Goal: Transaction & Acquisition: Purchase product/service

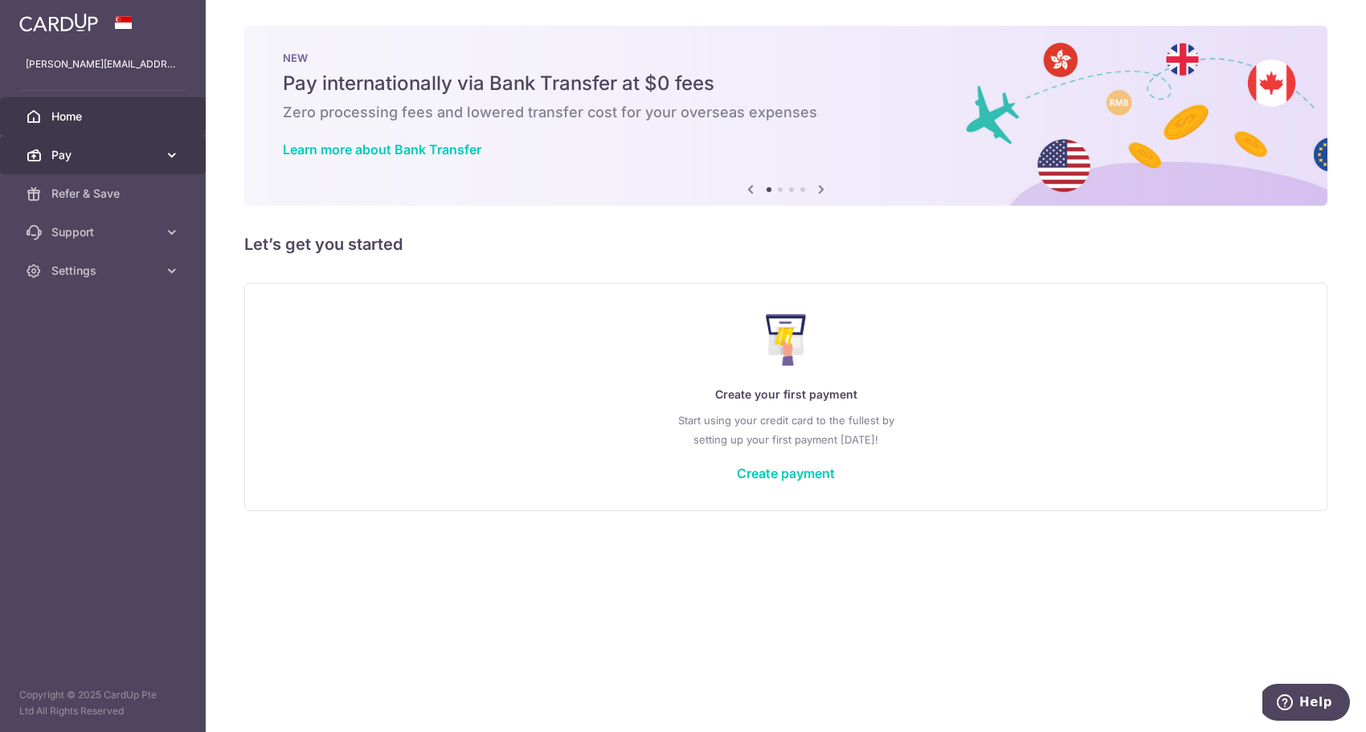
click at [122, 148] on span "Pay" at bounding box center [104, 155] width 106 height 16
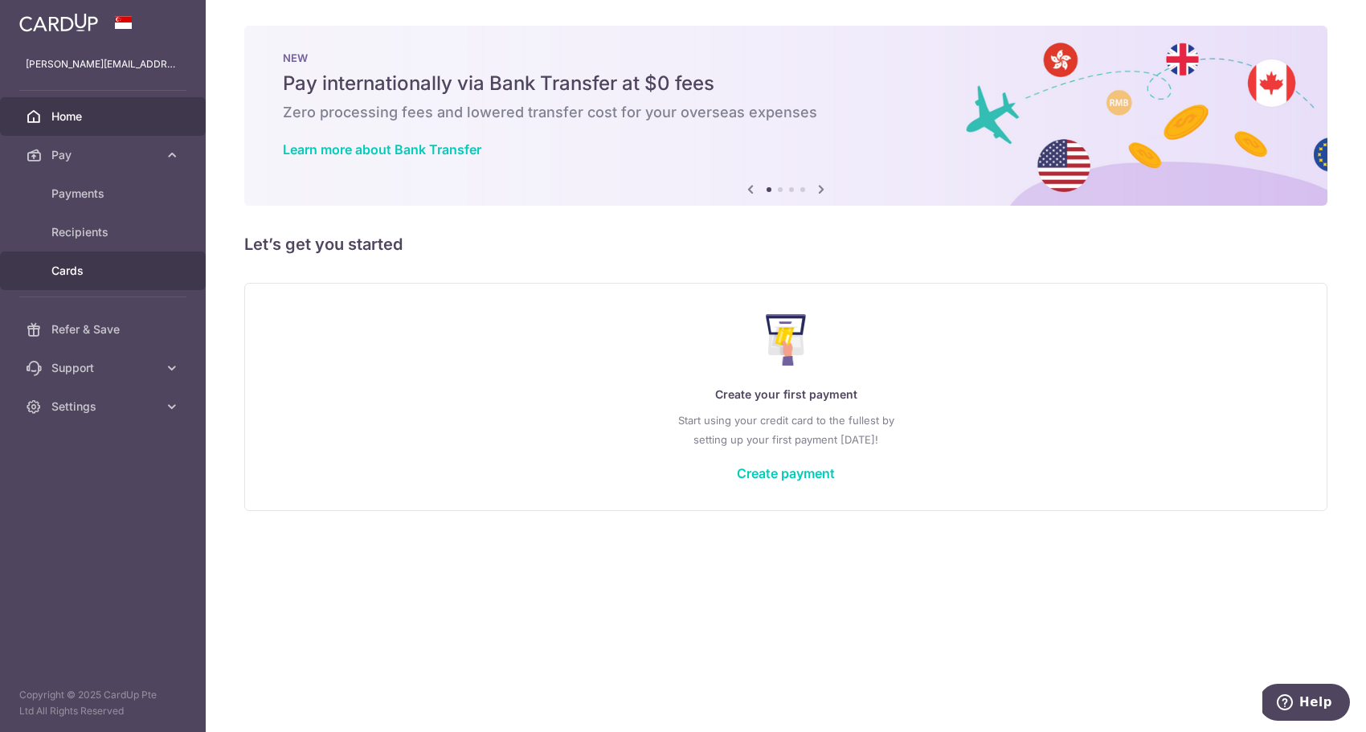
click at [80, 267] on span "Cards" at bounding box center [104, 271] width 106 height 16
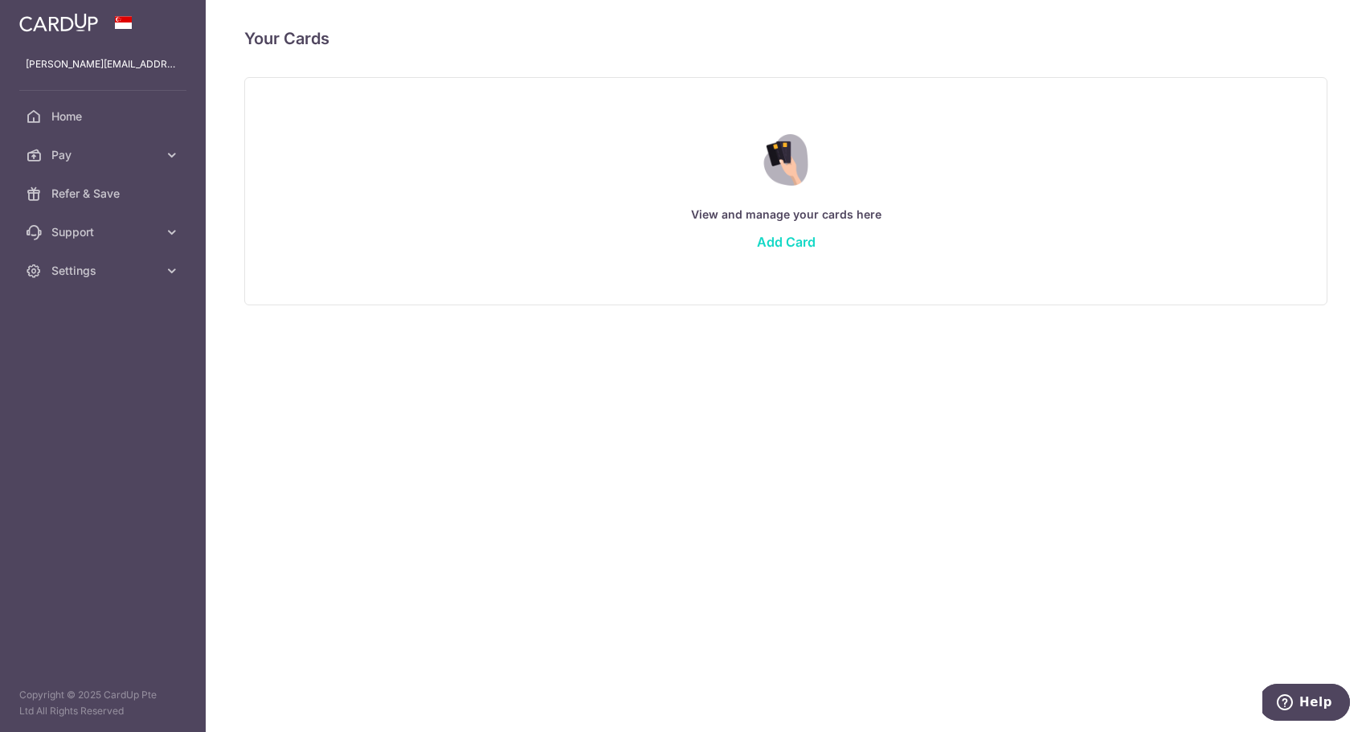
click at [769, 244] on link "Add Card" at bounding box center [786, 242] width 59 height 16
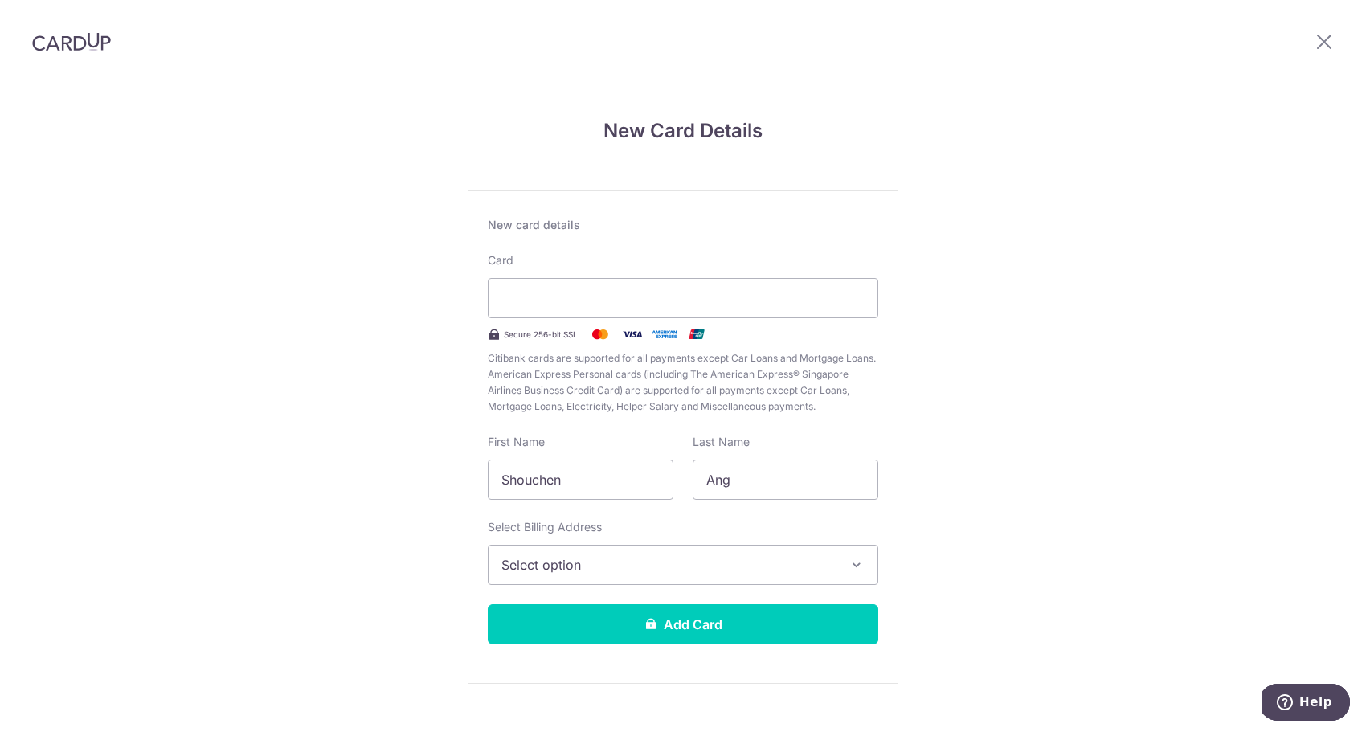
click at [581, 551] on button "Select option" at bounding box center [683, 565] width 390 height 40
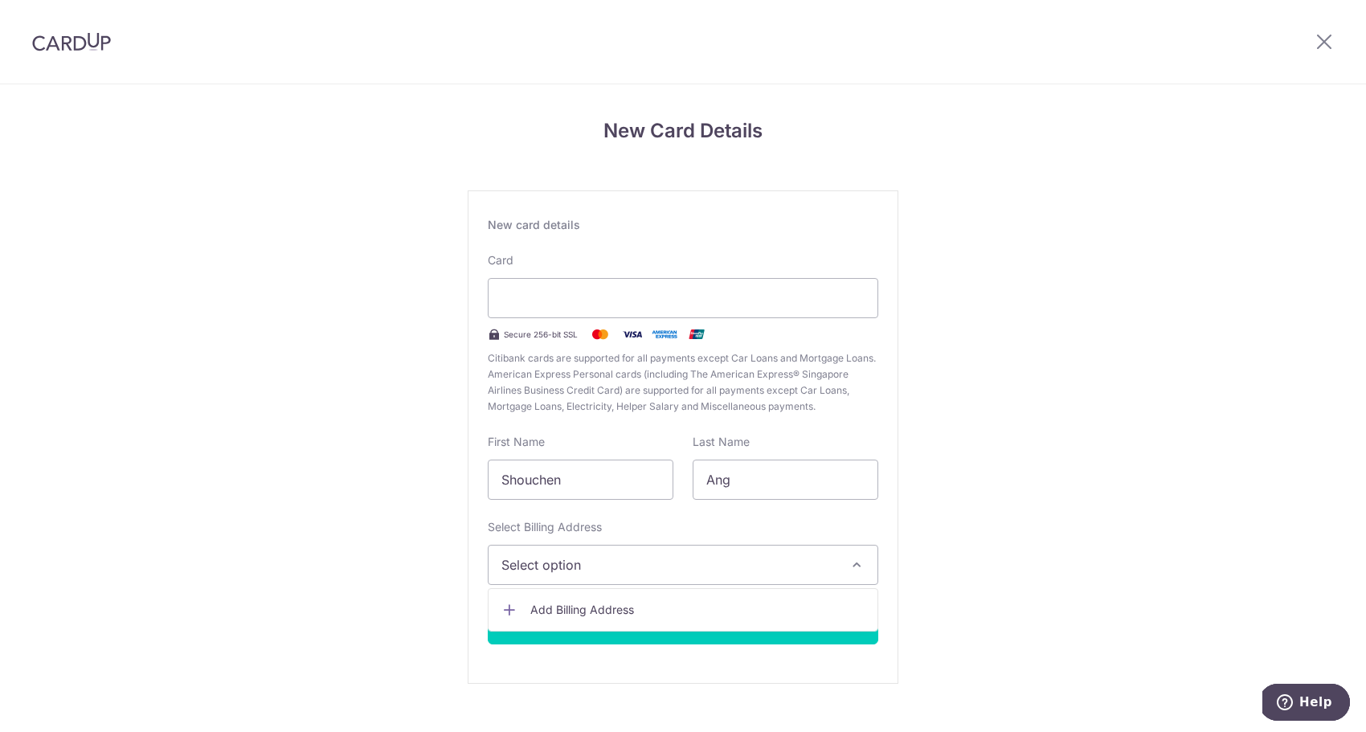
click at [574, 602] on span "Add Billing Address" at bounding box center [697, 610] width 334 height 16
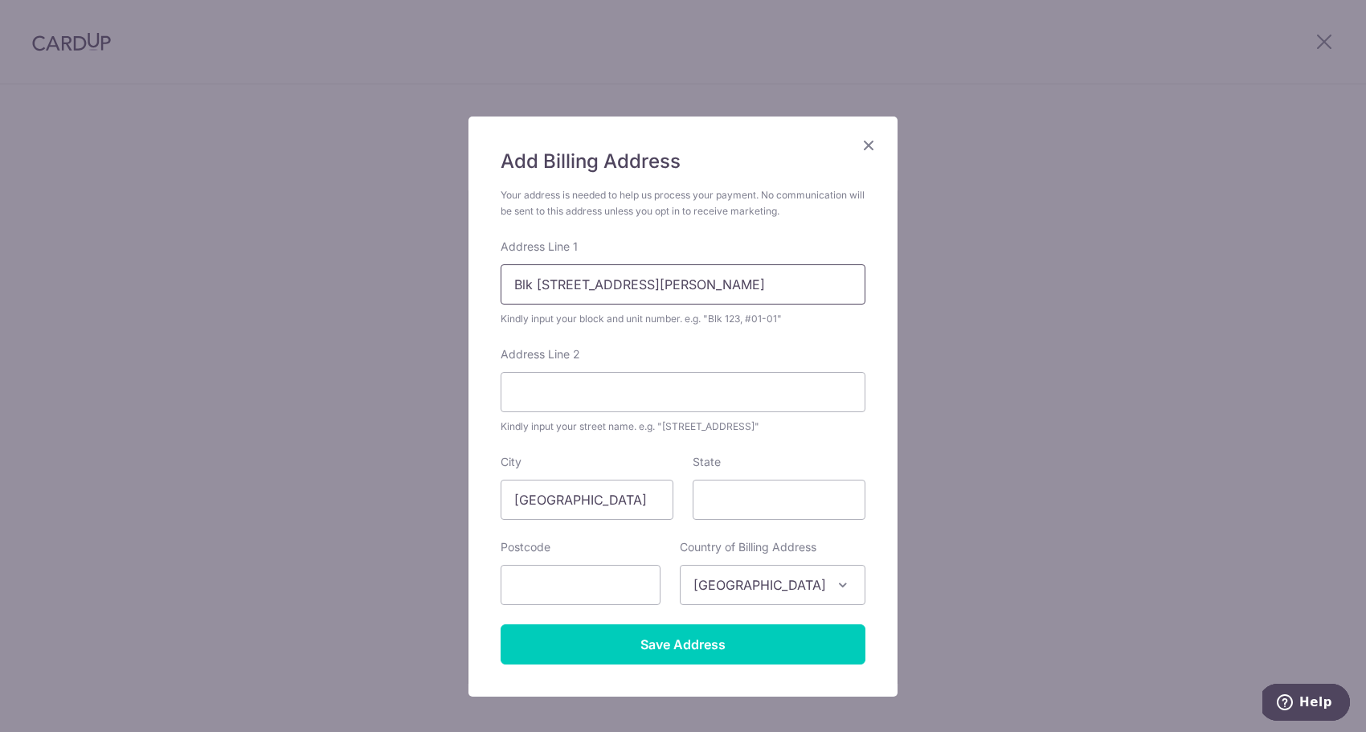
click at [712, 284] on input "Blk 306, Choa Chu Kang Ave 4" at bounding box center [682, 284] width 365 height 40
type input "Blk 306, Choa Chu Kang Ave 4, #10-679"
type input "680306"
drag, startPoint x: 568, startPoint y: 287, endPoint x: 704, endPoint y: 287, distance: 135.8
click at [704, 287] on input "Blk 306, Choa Chu Kang Ave 4, #10-679" at bounding box center [682, 284] width 365 height 40
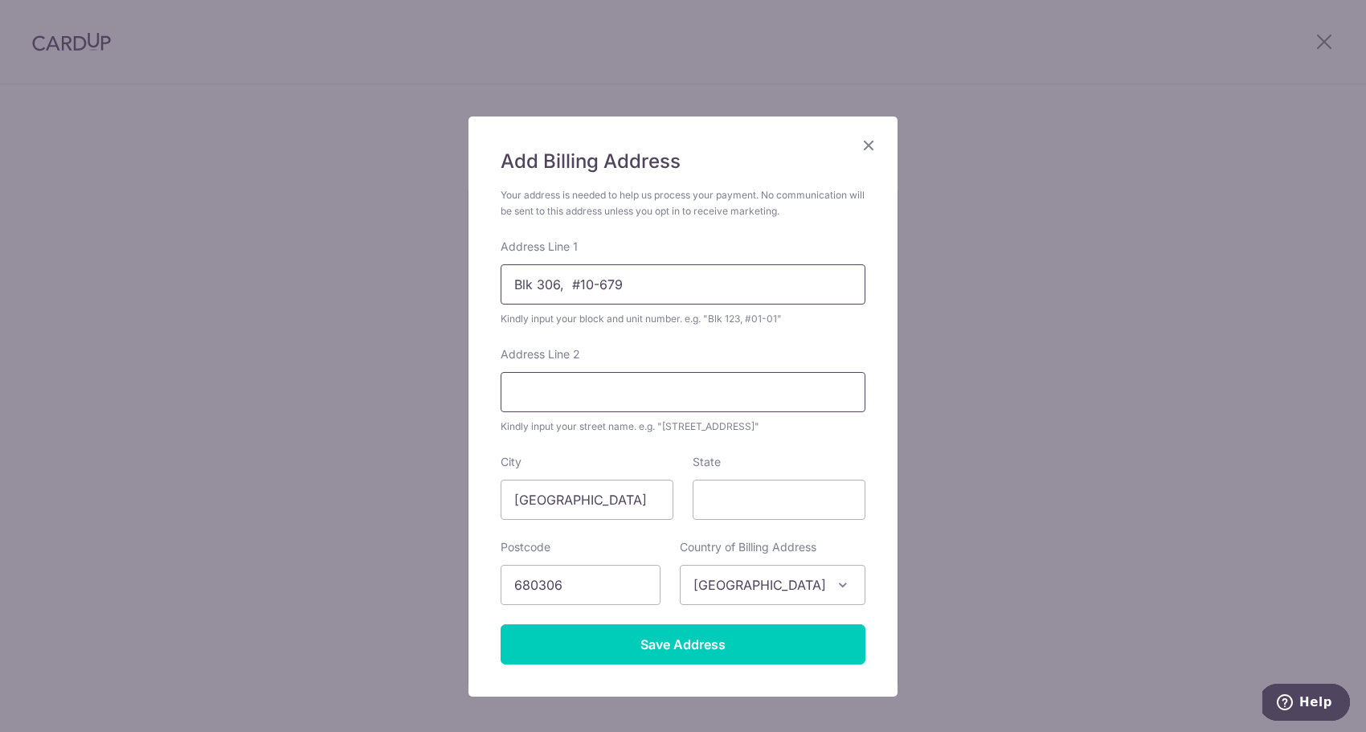
type input "Blk 306, #10-679"
click at [593, 388] on input "Address Line 2" at bounding box center [682, 392] width 365 height 40
paste input "Choa Chu Kang Ave 4,"
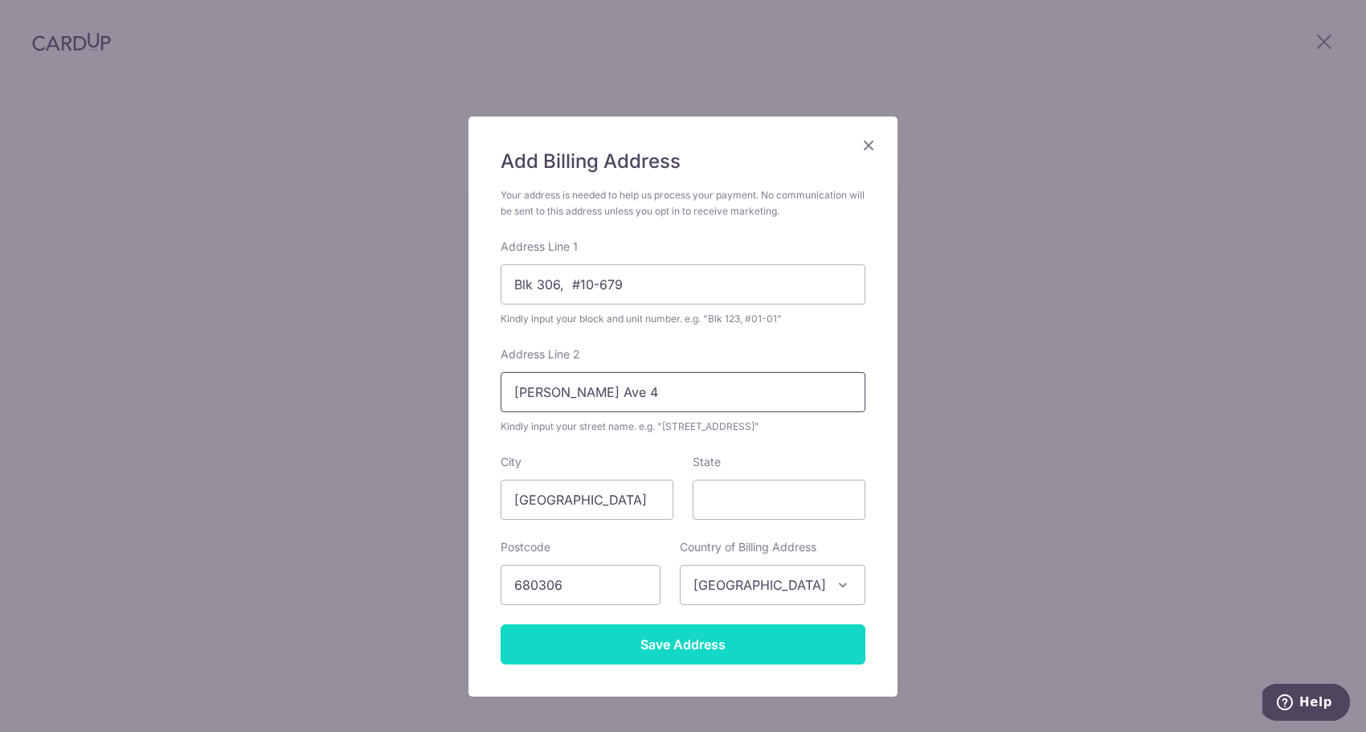
type input "Choa Chu Kang Ave 4"
click at [680, 656] on input "Save Address" at bounding box center [682, 644] width 365 height 40
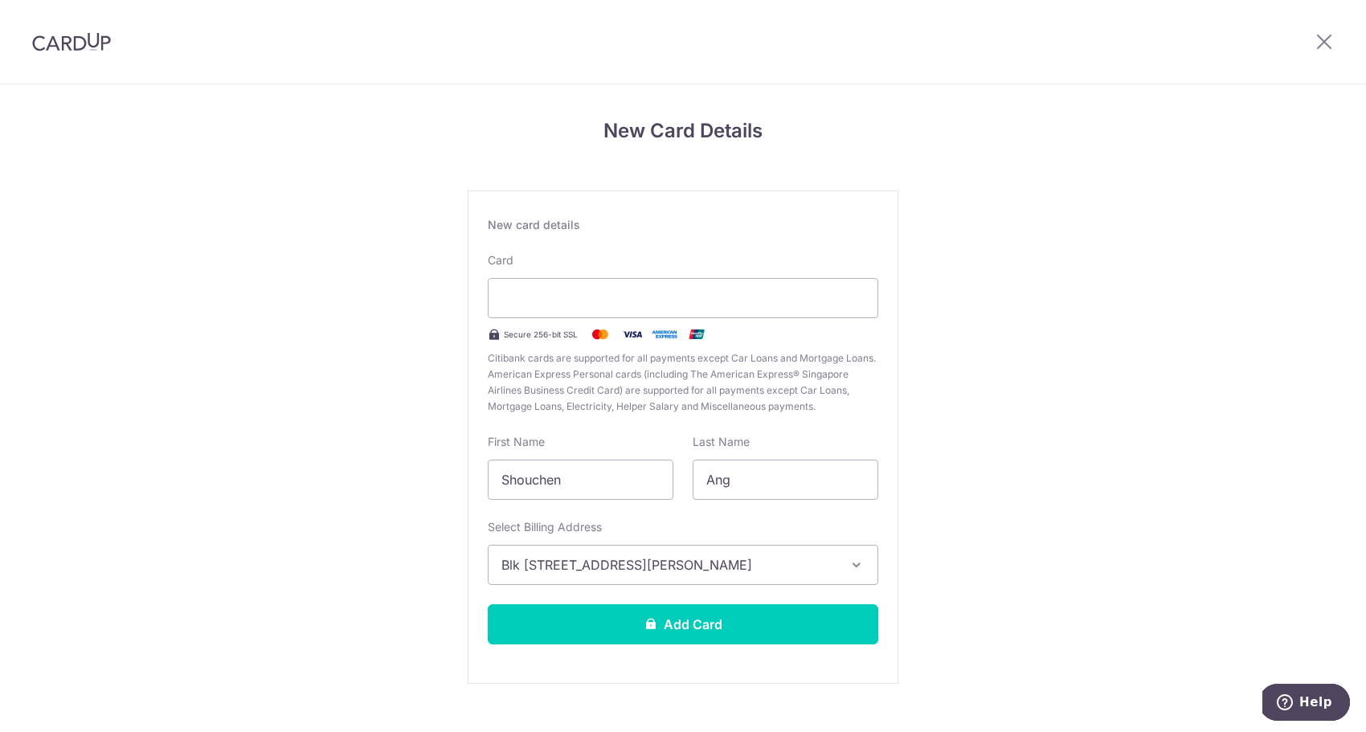
drag, startPoint x: 683, startPoint y: 619, endPoint x: 918, endPoint y: 272, distance: 420.0
click at [918, 272] on div "New Card Details New card details Card Secure 256-bit SSL Citibank cards are su…" at bounding box center [683, 421] width 1366 height 675
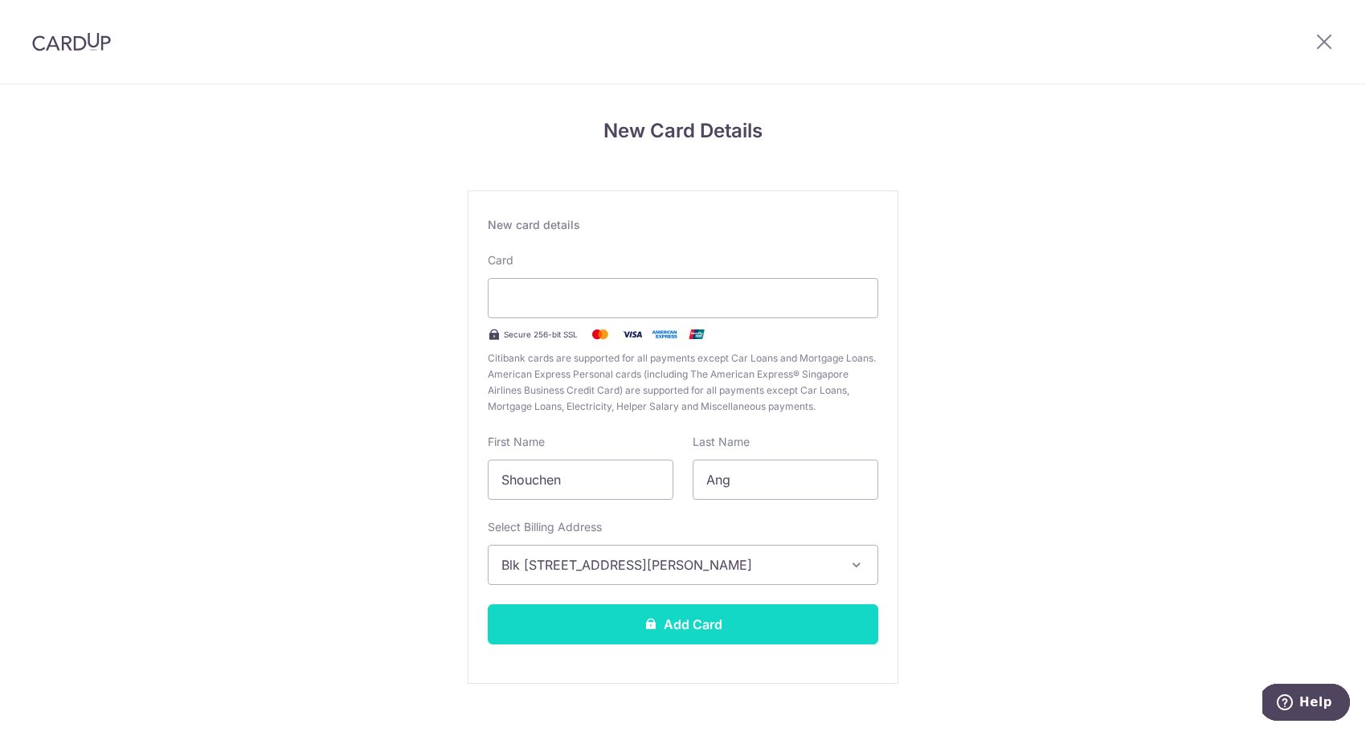
click at [735, 620] on button "Add Card" at bounding box center [683, 624] width 390 height 40
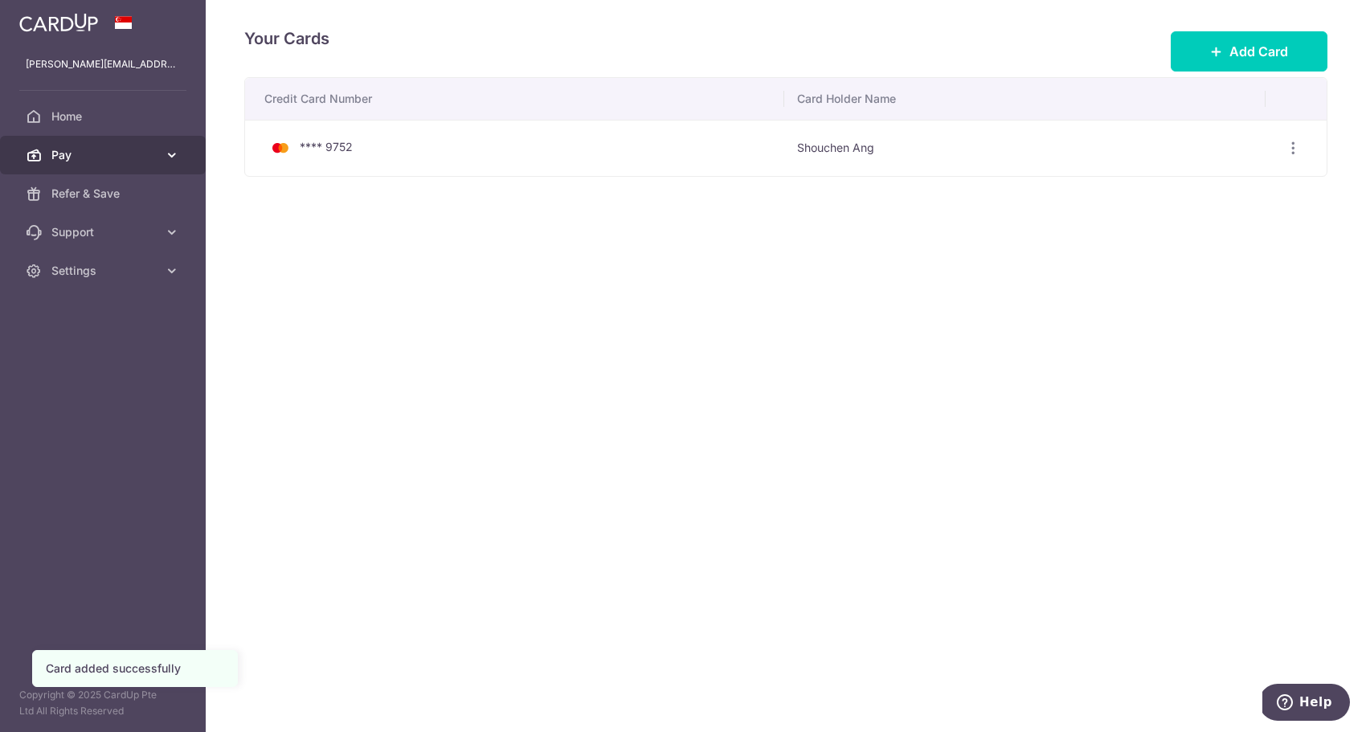
click at [56, 157] on span "Pay" at bounding box center [104, 155] width 106 height 16
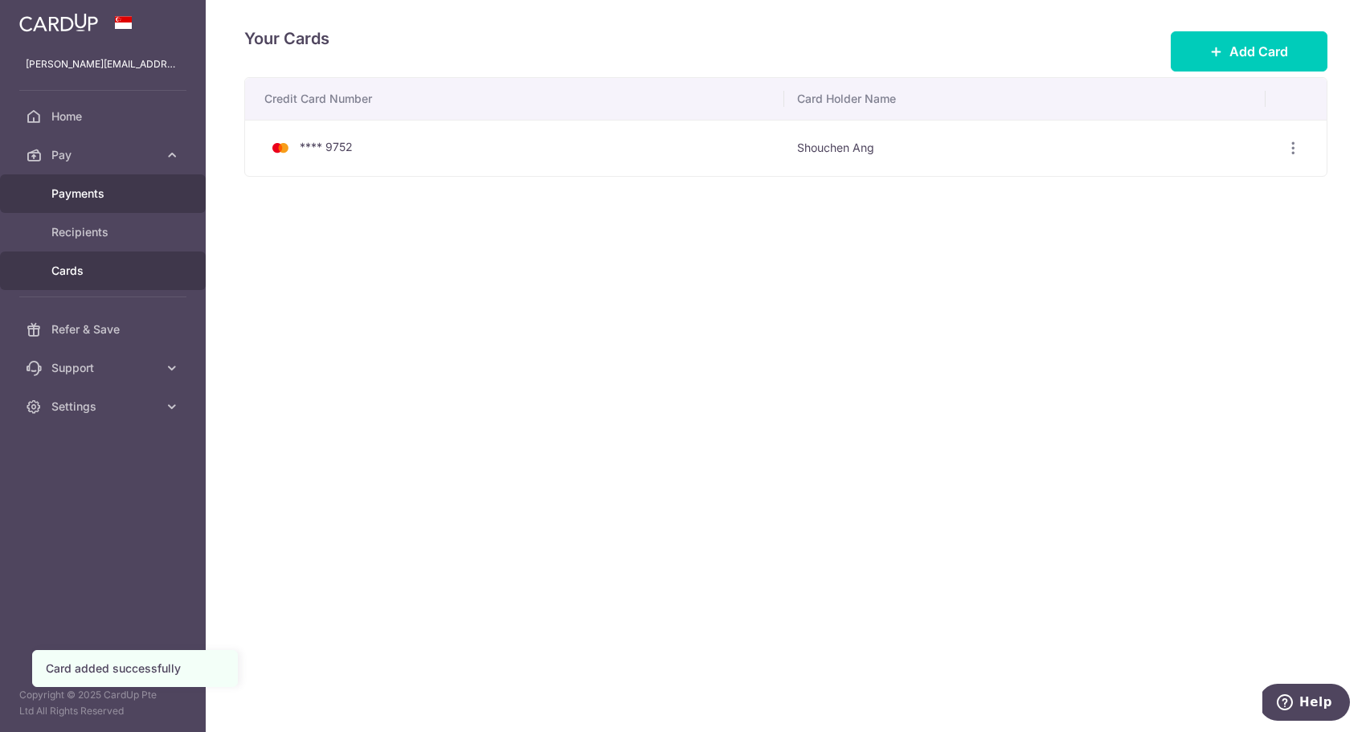
click at [90, 201] on span "Payments" at bounding box center [104, 194] width 106 height 16
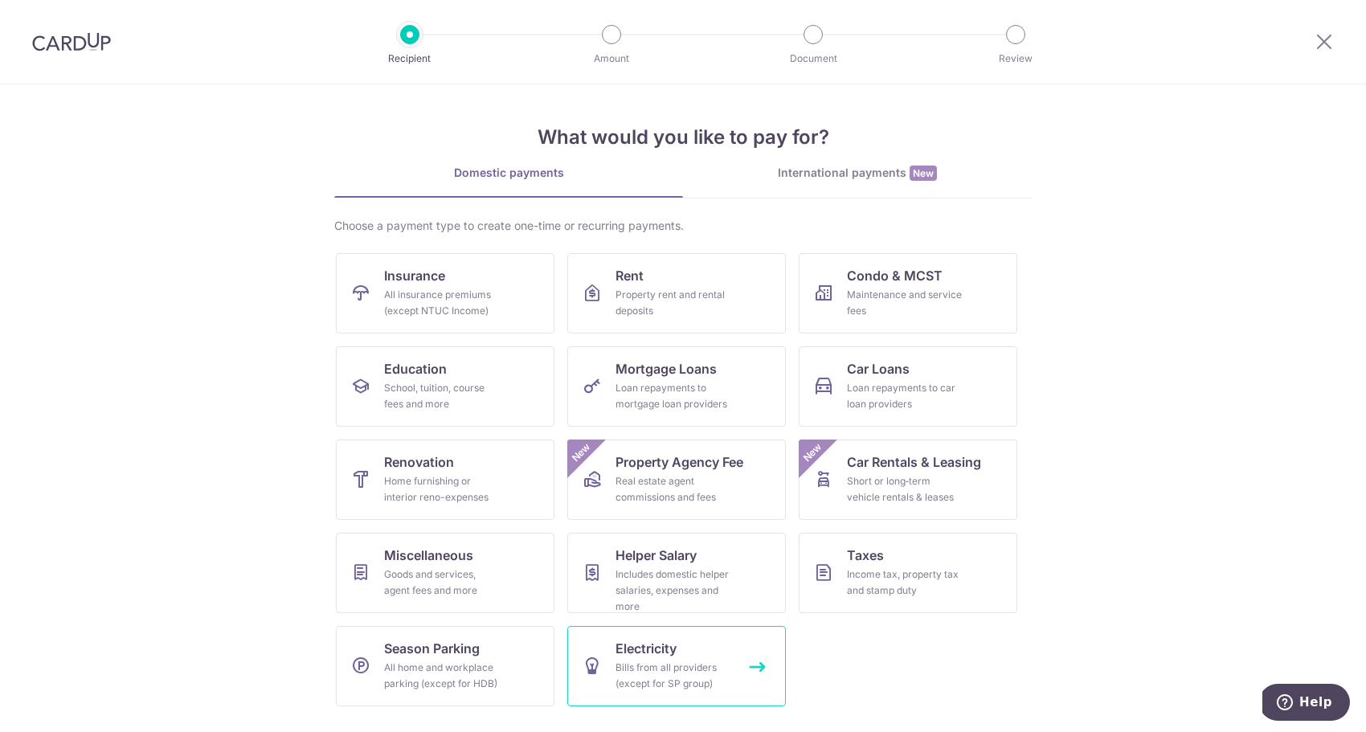
click at [651, 649] on span "Electricity" at bounding box center [645, 648] width 61 height 19
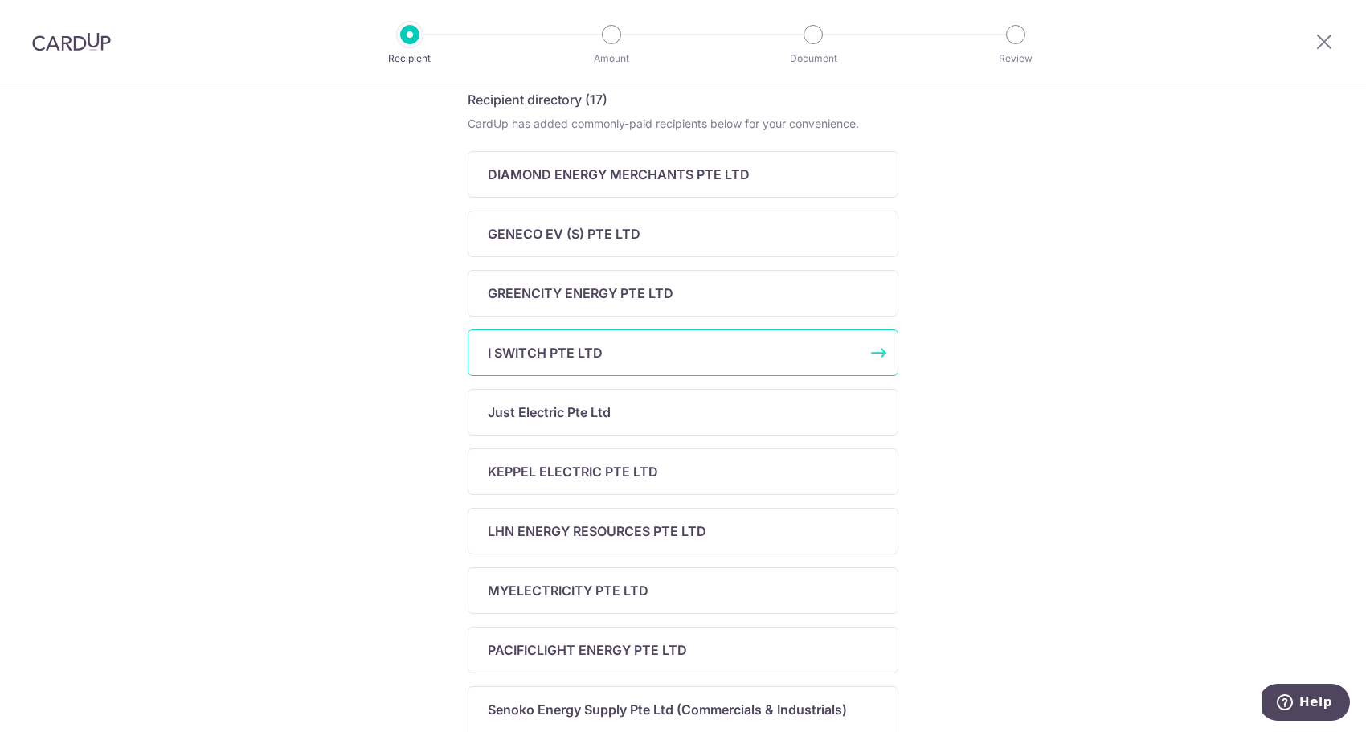
scroll to position [320, 0]
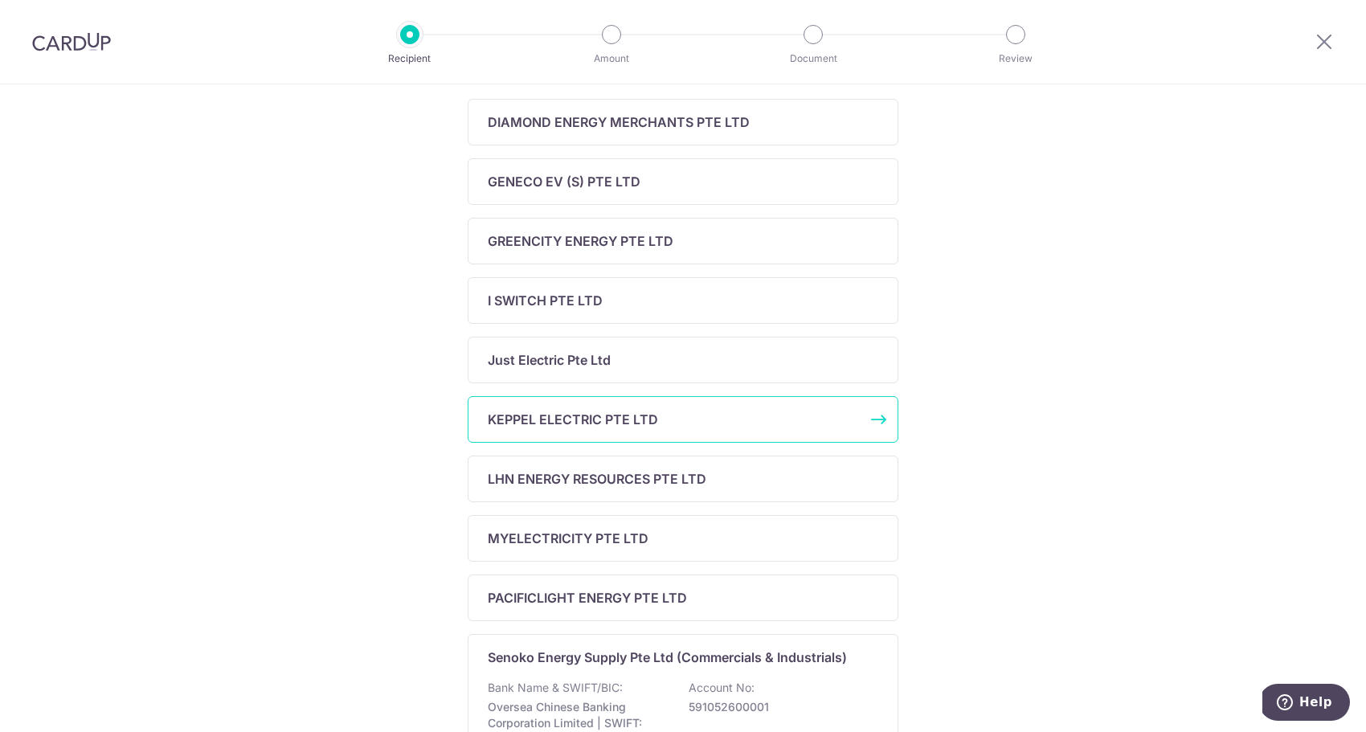
click at [566, 435] on div "KEPPEL ELECTRIC PTE LTD" at bounding box center [683, 419] width 431 height 47
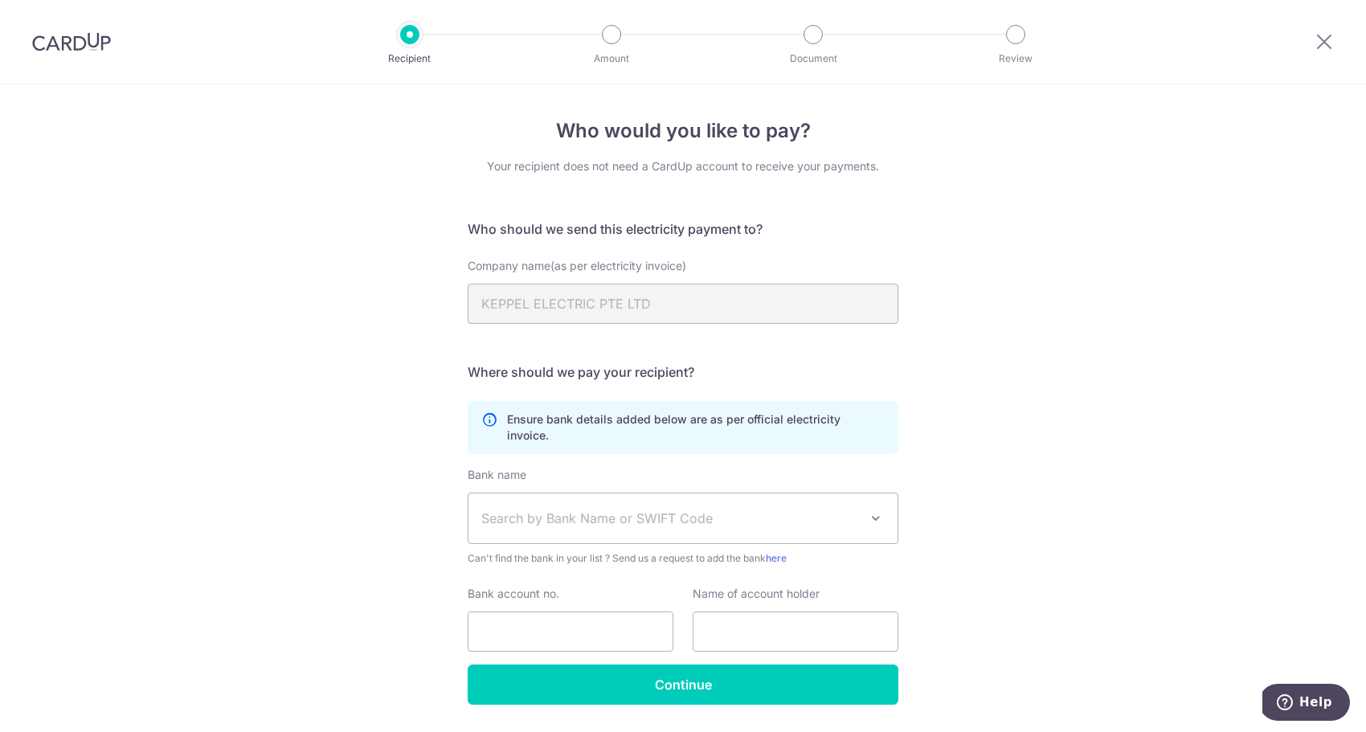
click at [565, 509] on span "Search by Bank Name or SWIFT Code" at bounding box center [670, 518] width 378 height 19
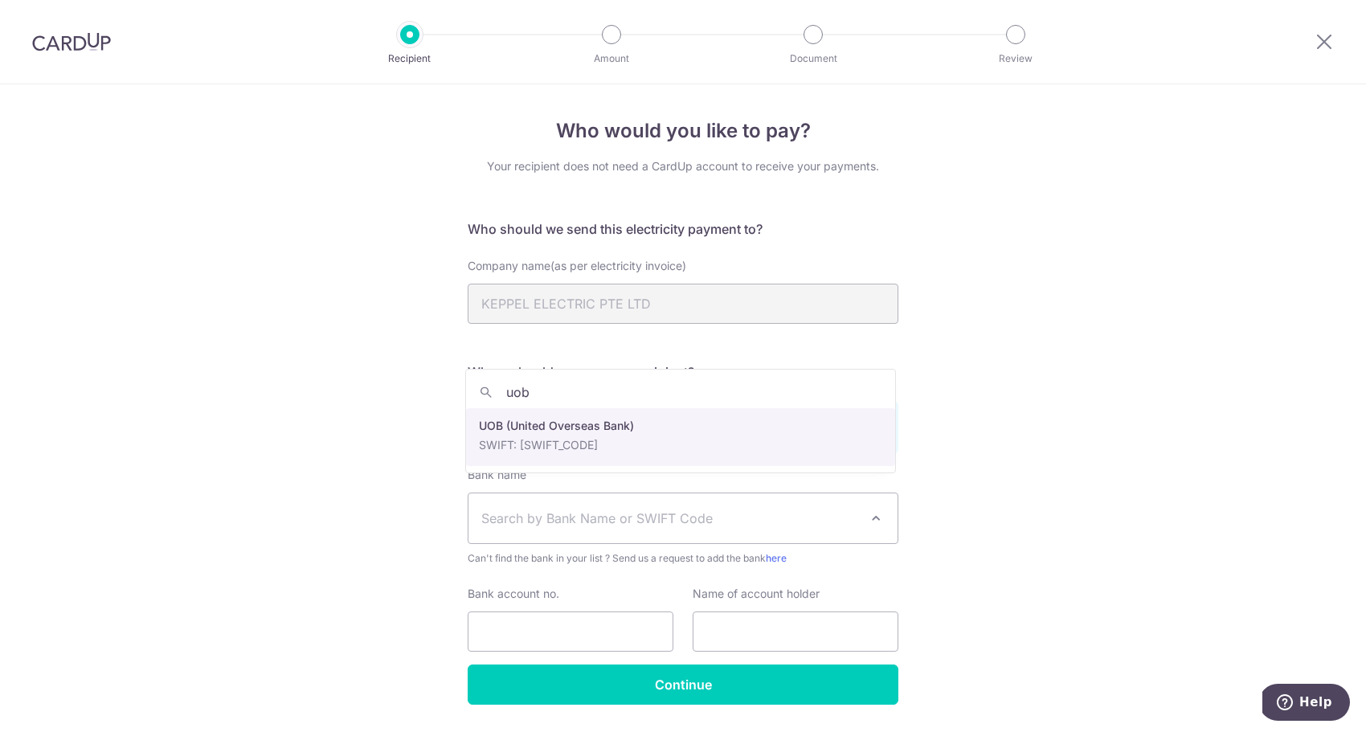
type input "uob"
select select "18"
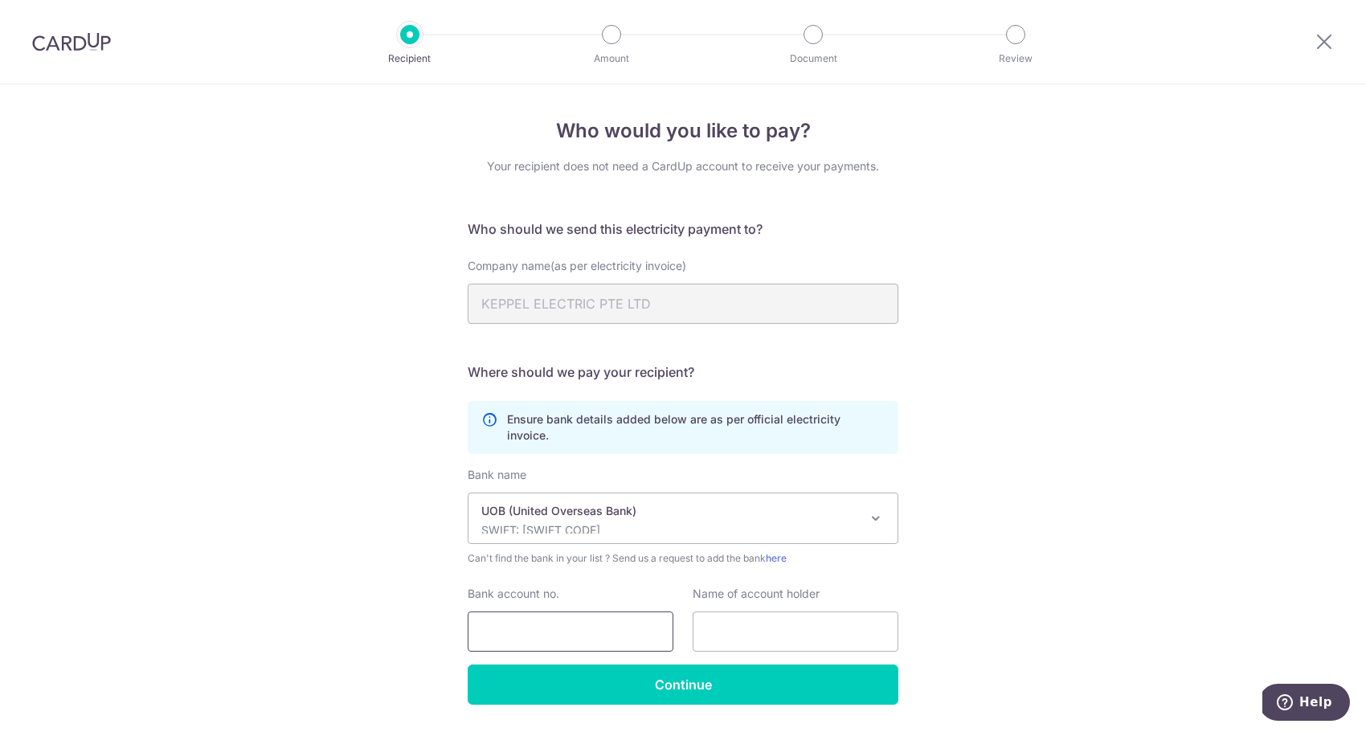
click at [524, 627] on input "Bank account no." at bounding box center [571, 631] width 206 height 40
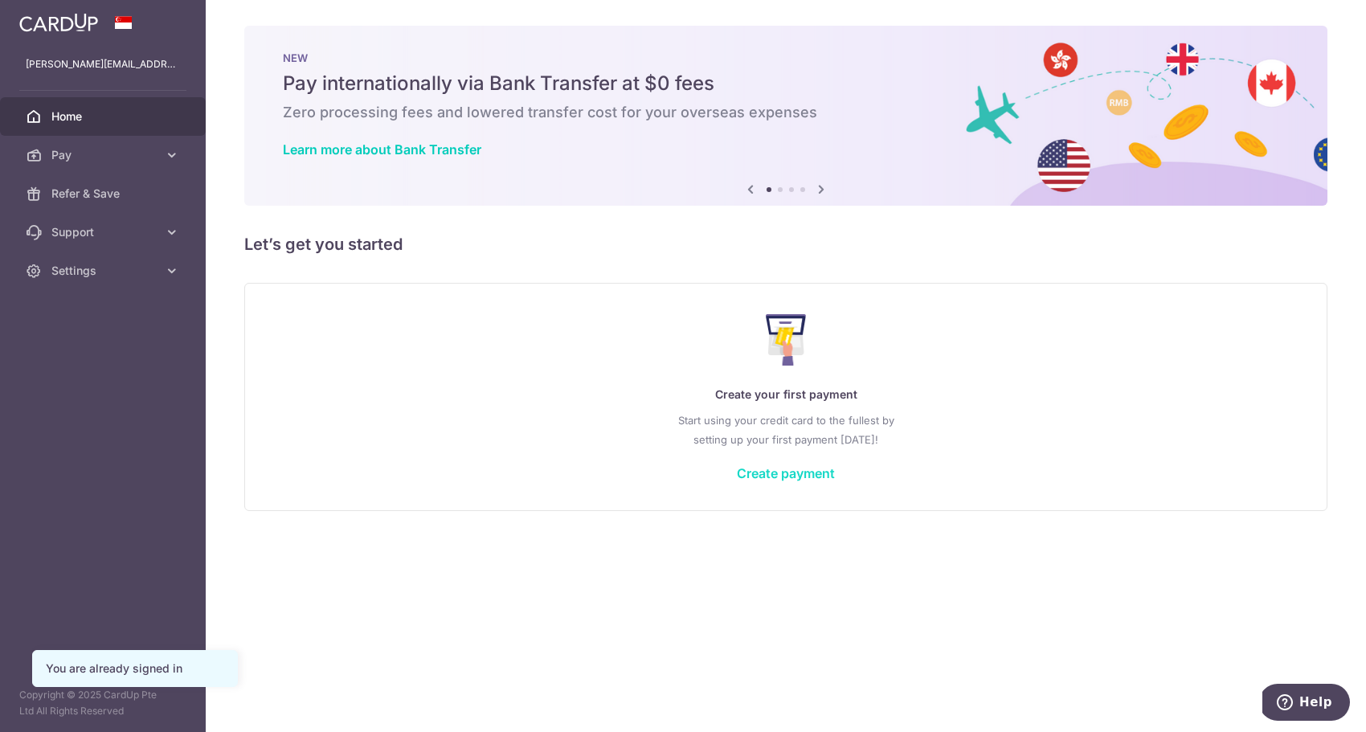
click at [790, 478] on link "Create payment" at bounding box center [786, 473] width 98 height 16
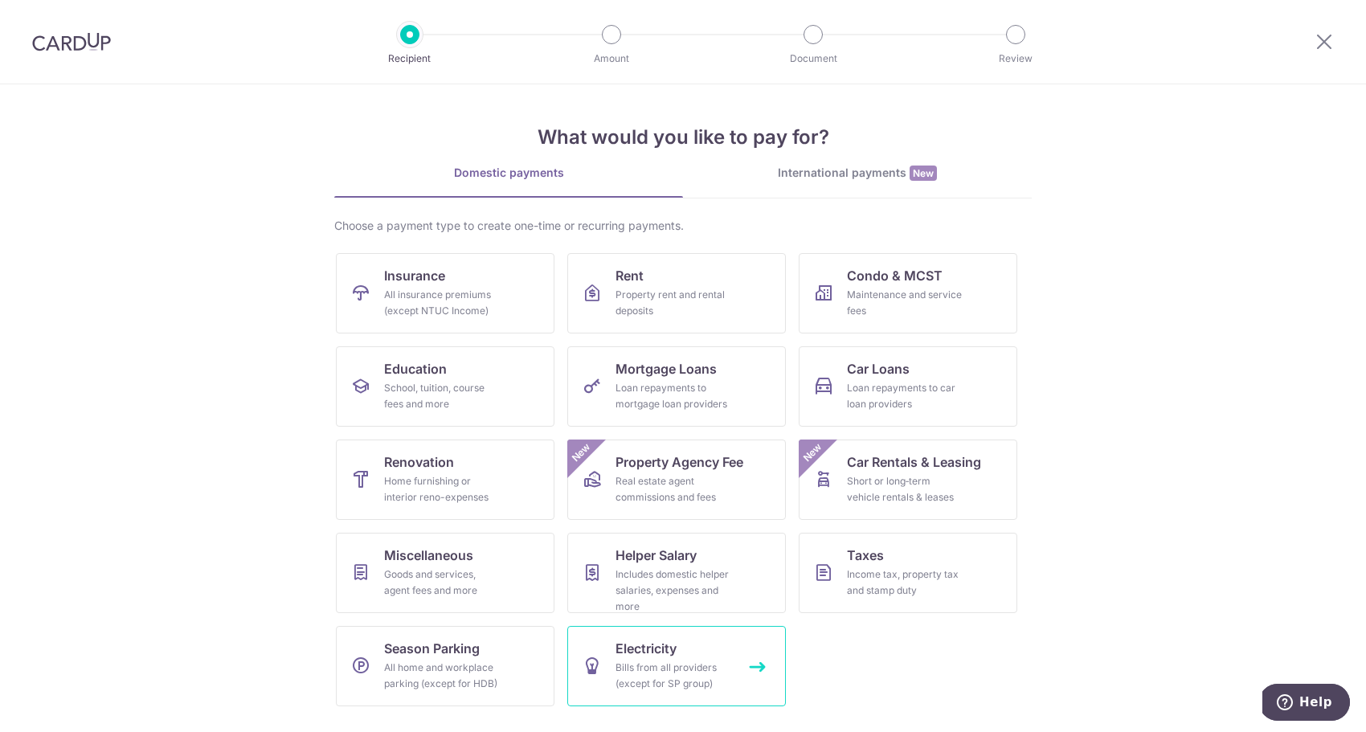
click at [631, 644] on span "Electricity" at bounding box center [645, 648] width 61 height 19
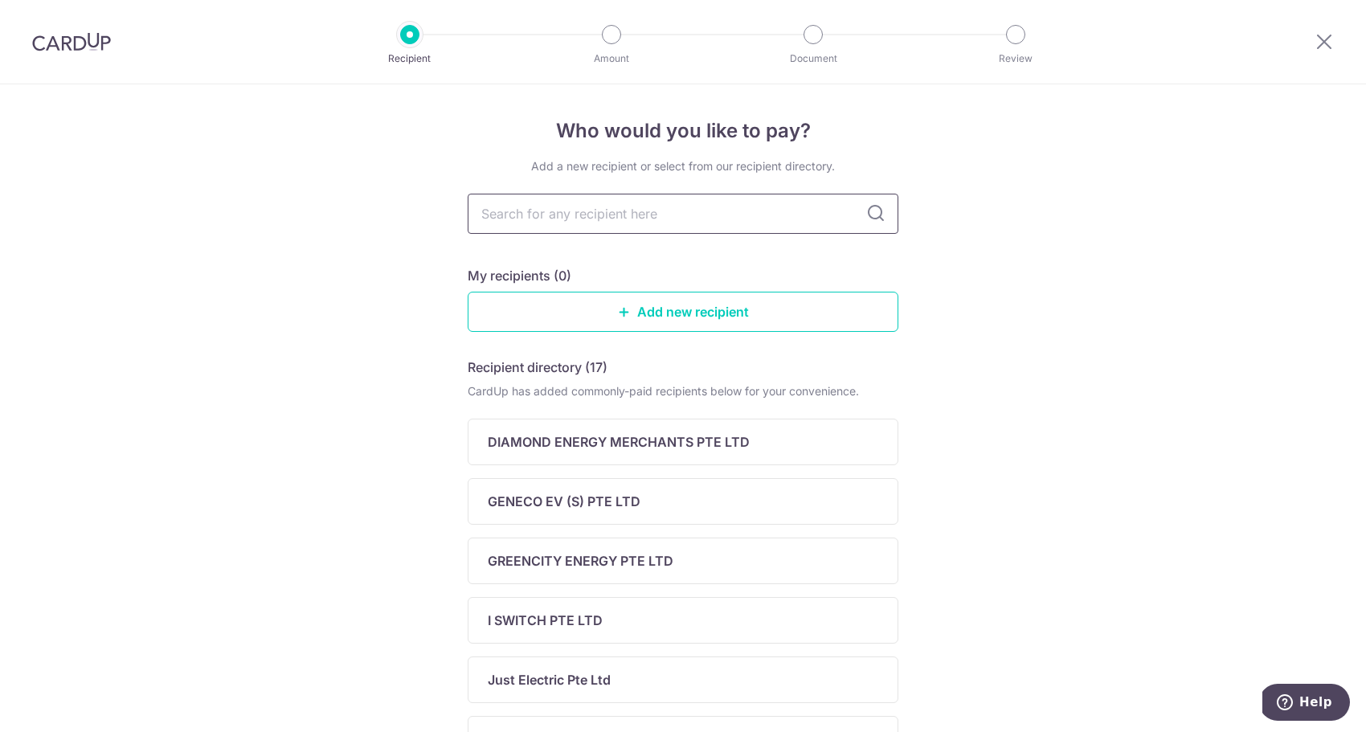
click at [569, 223] on input "text" at bounding box center [683, 214] width 431 height 40
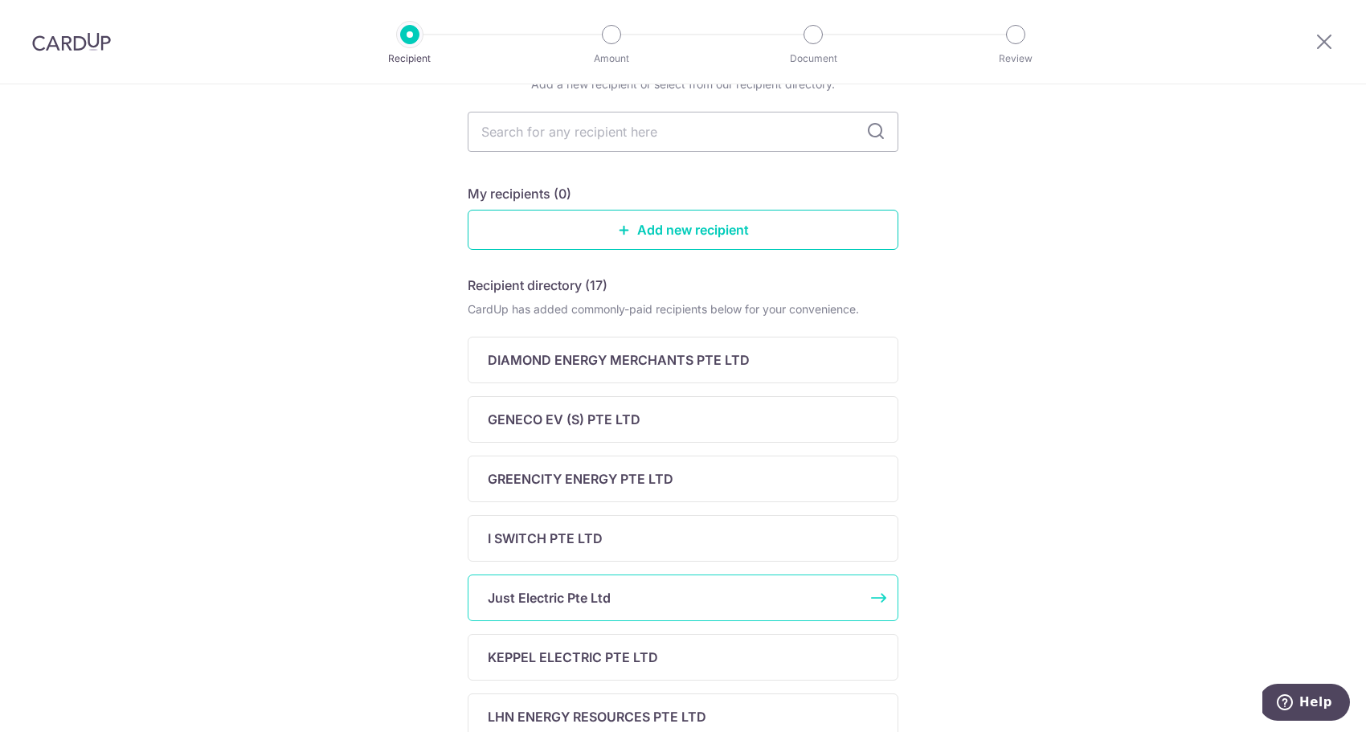
scroll to position [114, 0]
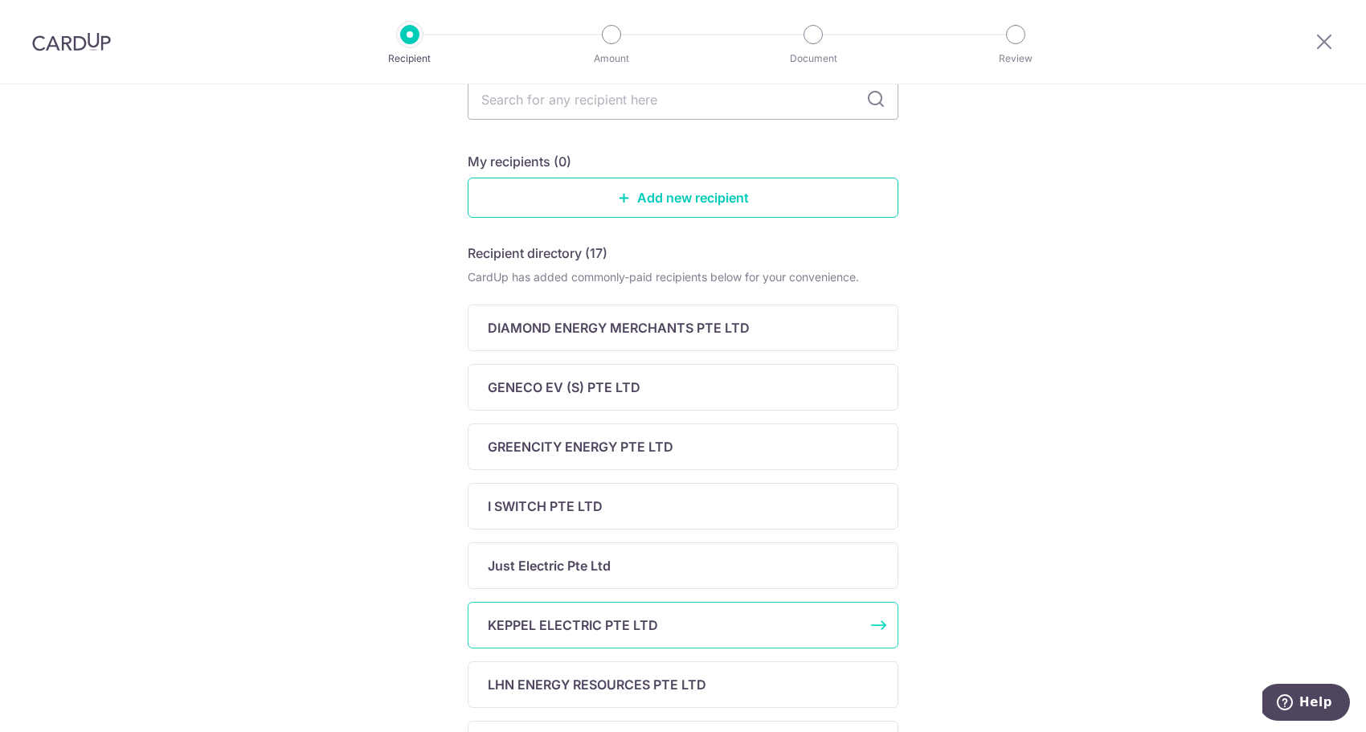
click at [571, 634] on p "KEPPEL ELECTRIC PTE LTD" at bounding box center [573, 624] width 170 height 19
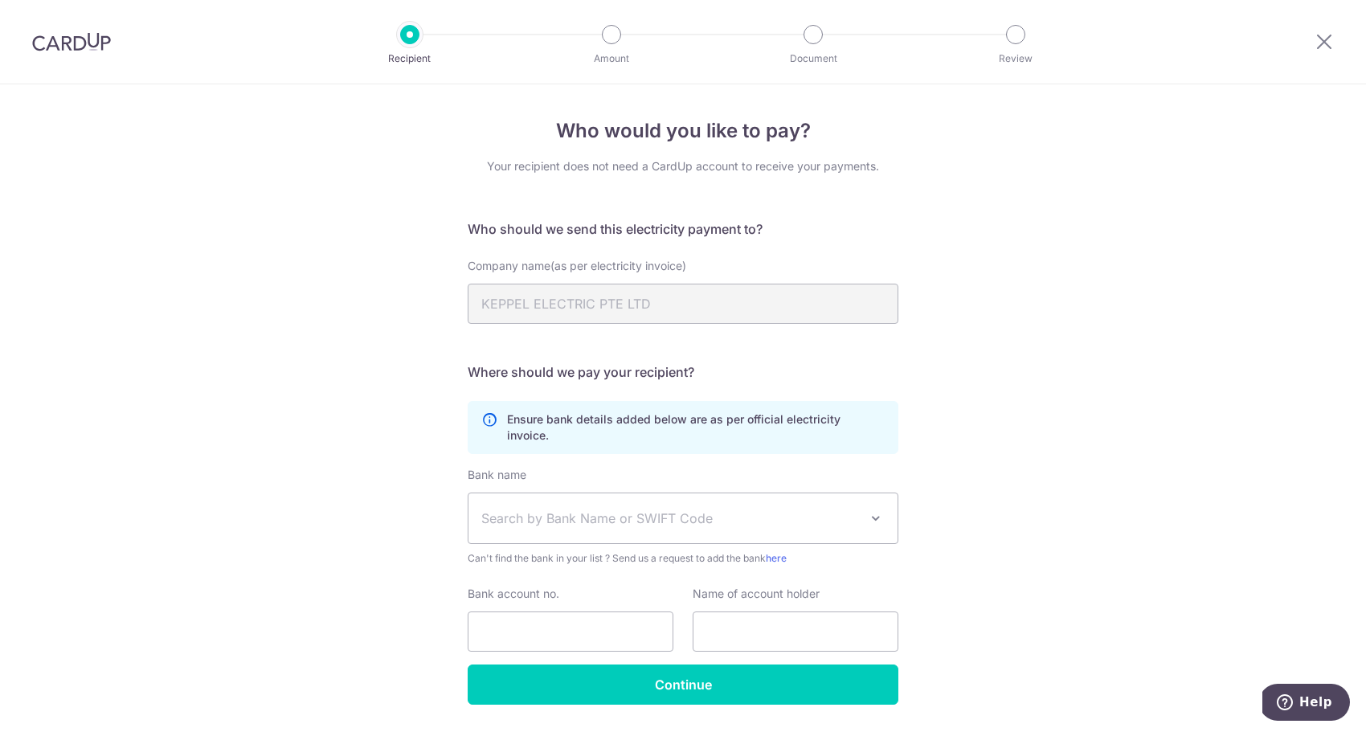
click at [608, 516] on span "Search by Bank Name or SWIFT Code" at bounding box center [682, 518] width 429 height 50
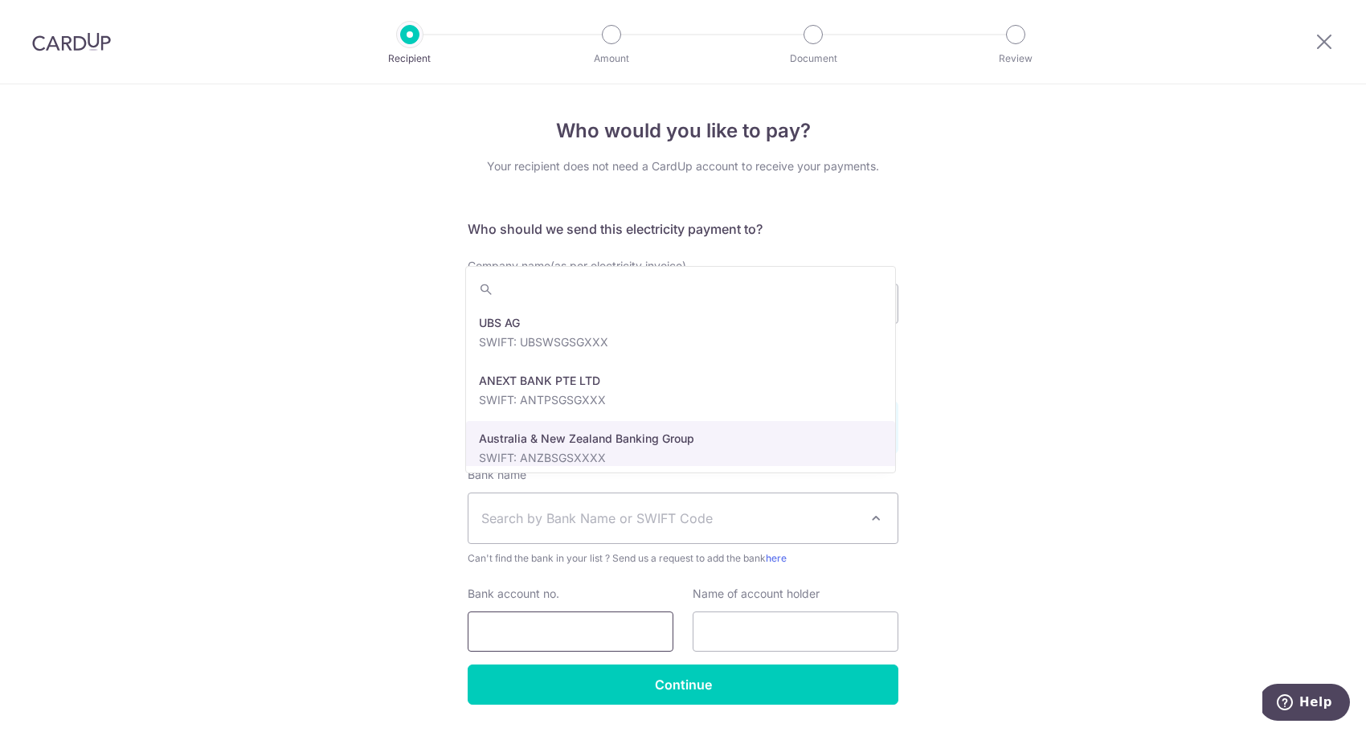
click at [557, 632] on input "Bank account no." at bounding box center [571, 631] width 206 height 40
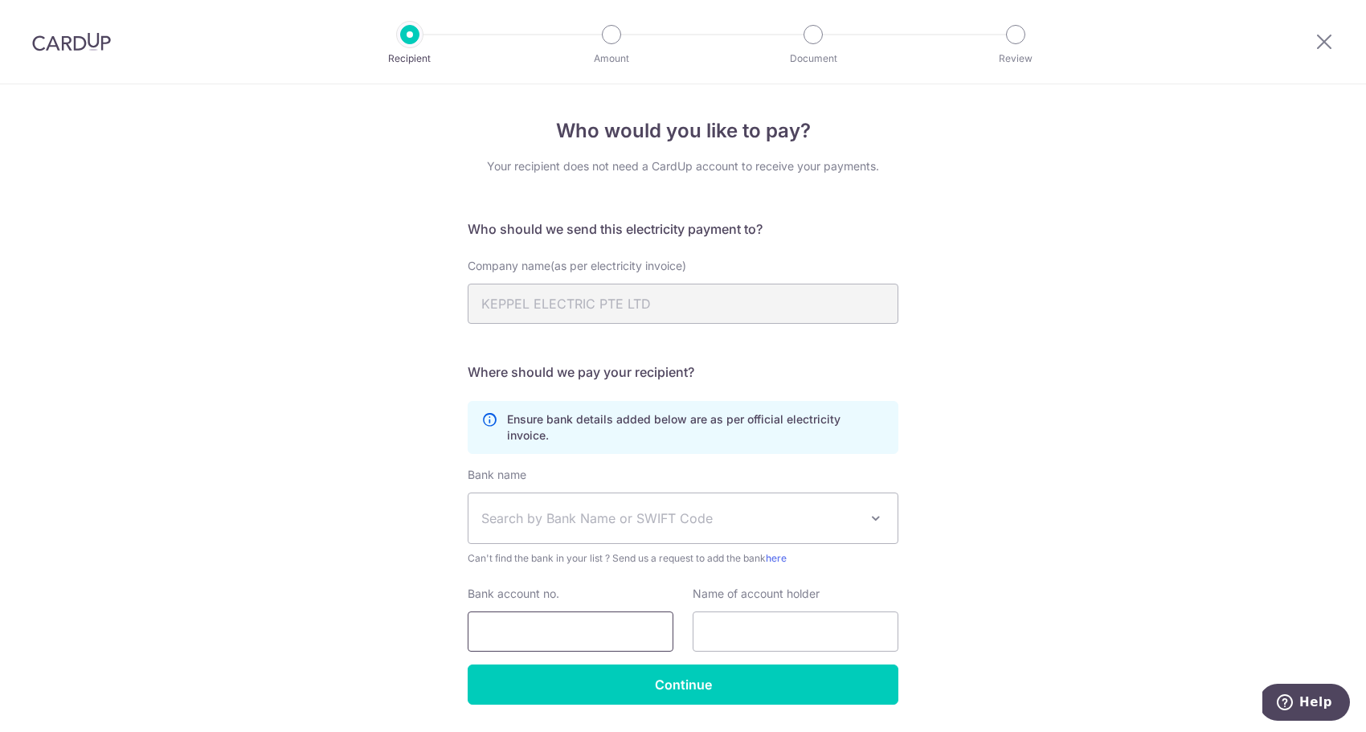
paste input "86055007515600862"
type input "86055007515600862"
click at [549, 509] on span "Search by Bank Name or SWIFT Code" at bounding box center [670, 518] width 378 height 19
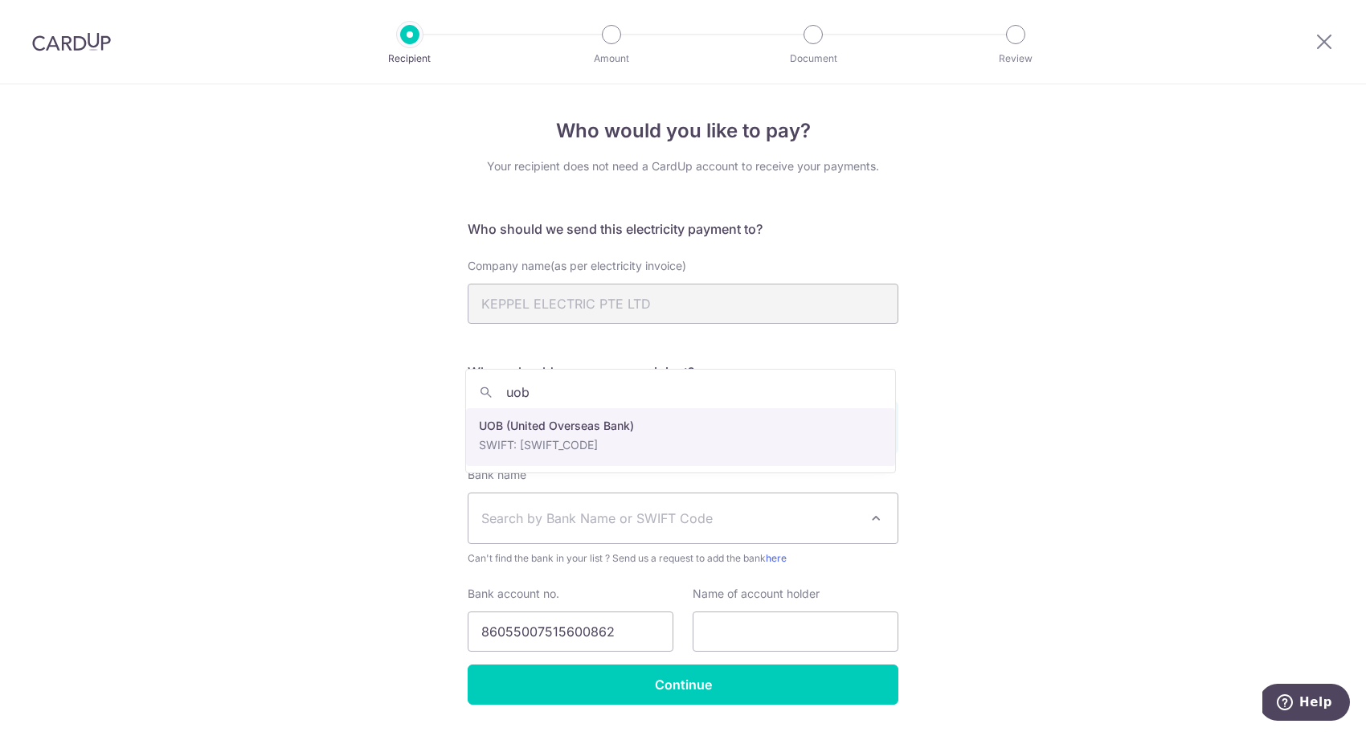
type input "uob"
select select "18"
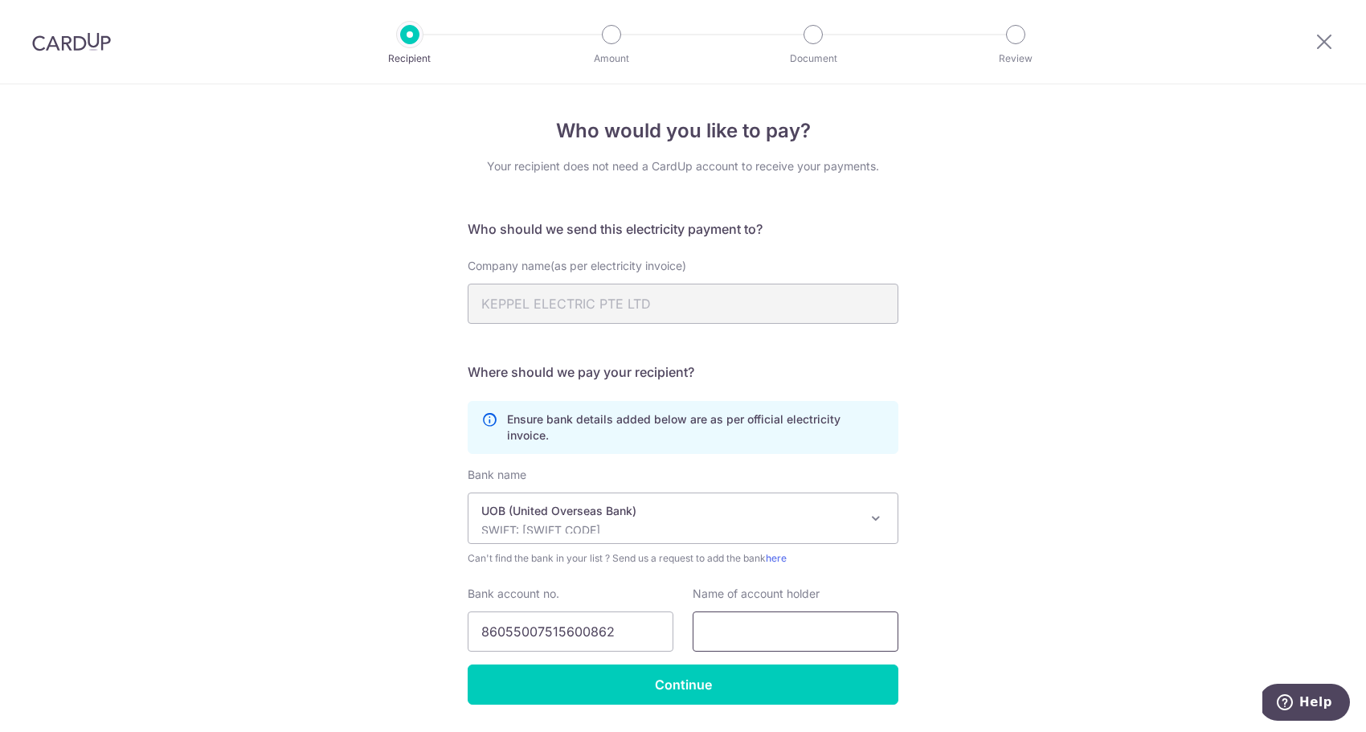
click at [708, 611] on input "text" at bounding box center [795, 631] width 206 height 40
type input "k"
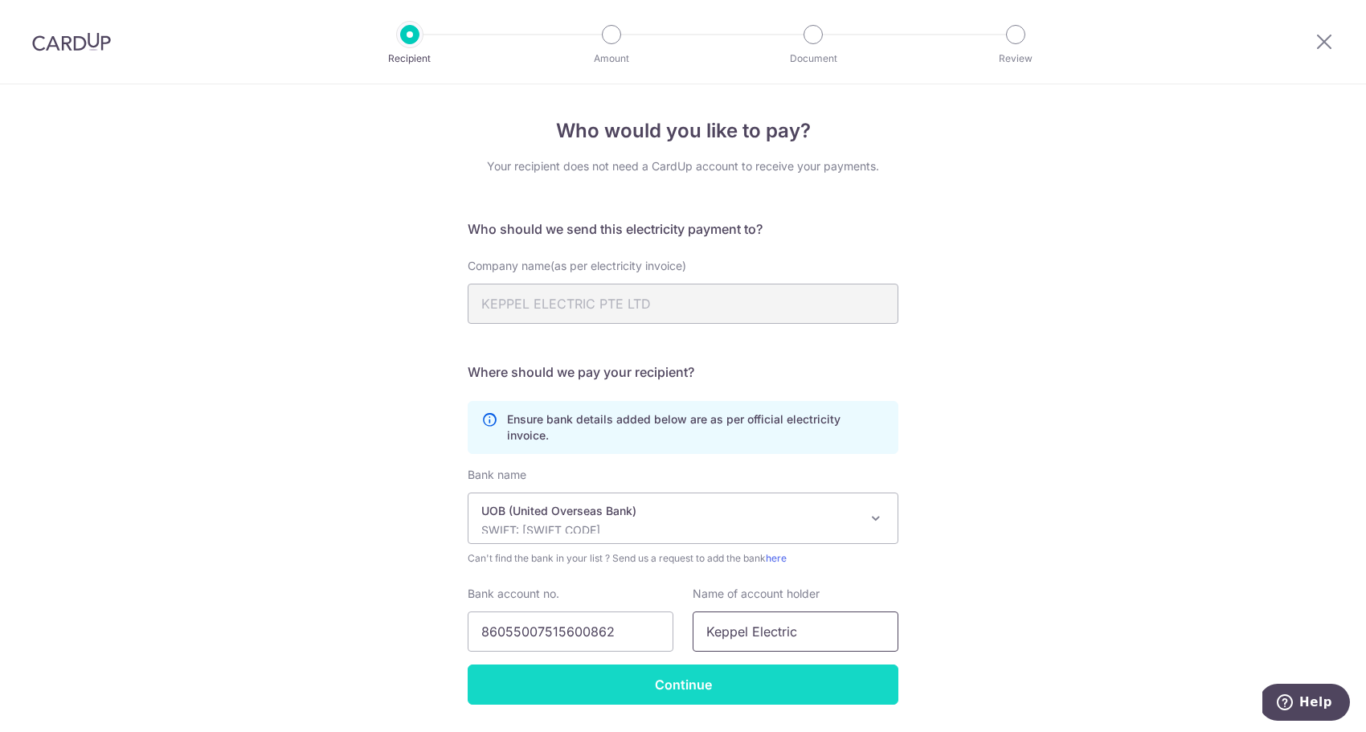
type input "Keppel Electric"
click at [712, 684] on input "Continue" at bounding box center [683, 684] width 431 height 40
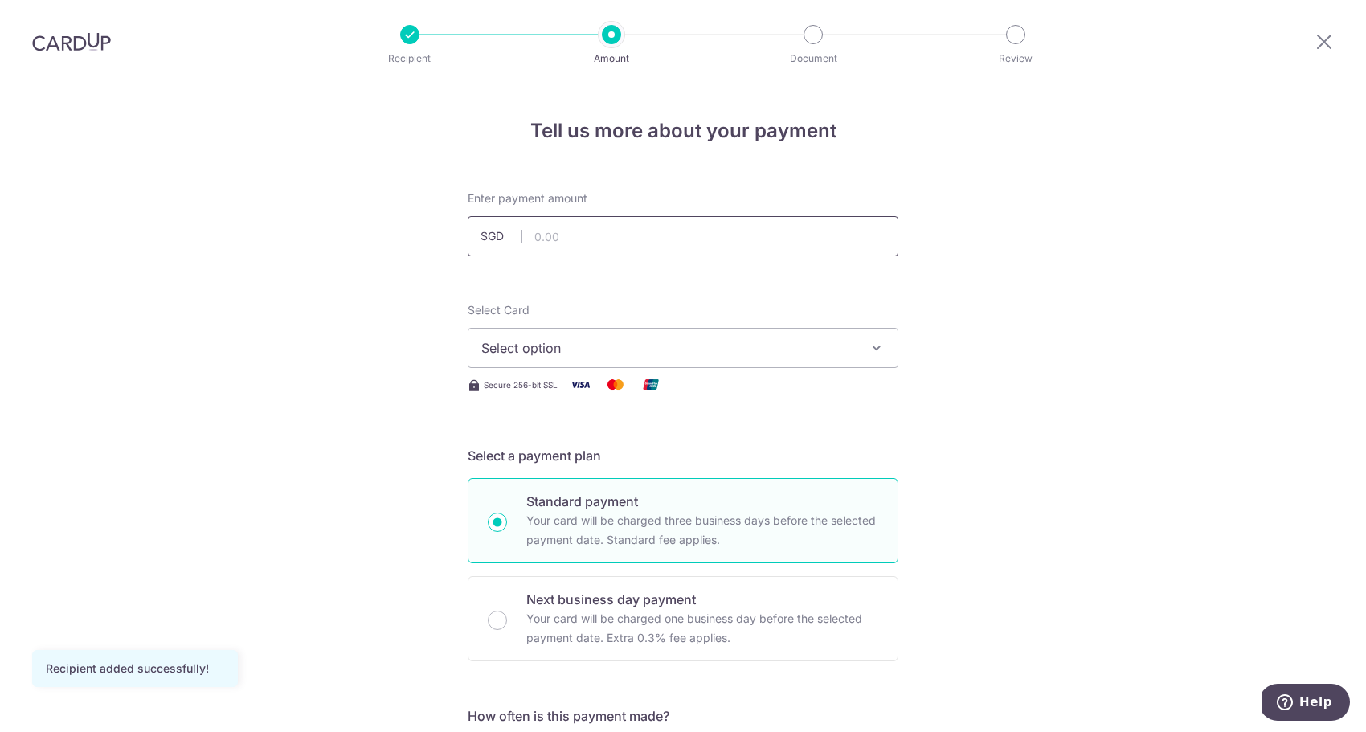
click at [551, 251] on input "text" at bounding box center [683, 236] width 431 height 40
type input "44.55"
click at [756, 345] on span "Select option" at bounding box center [668, 347] width 374 height 19
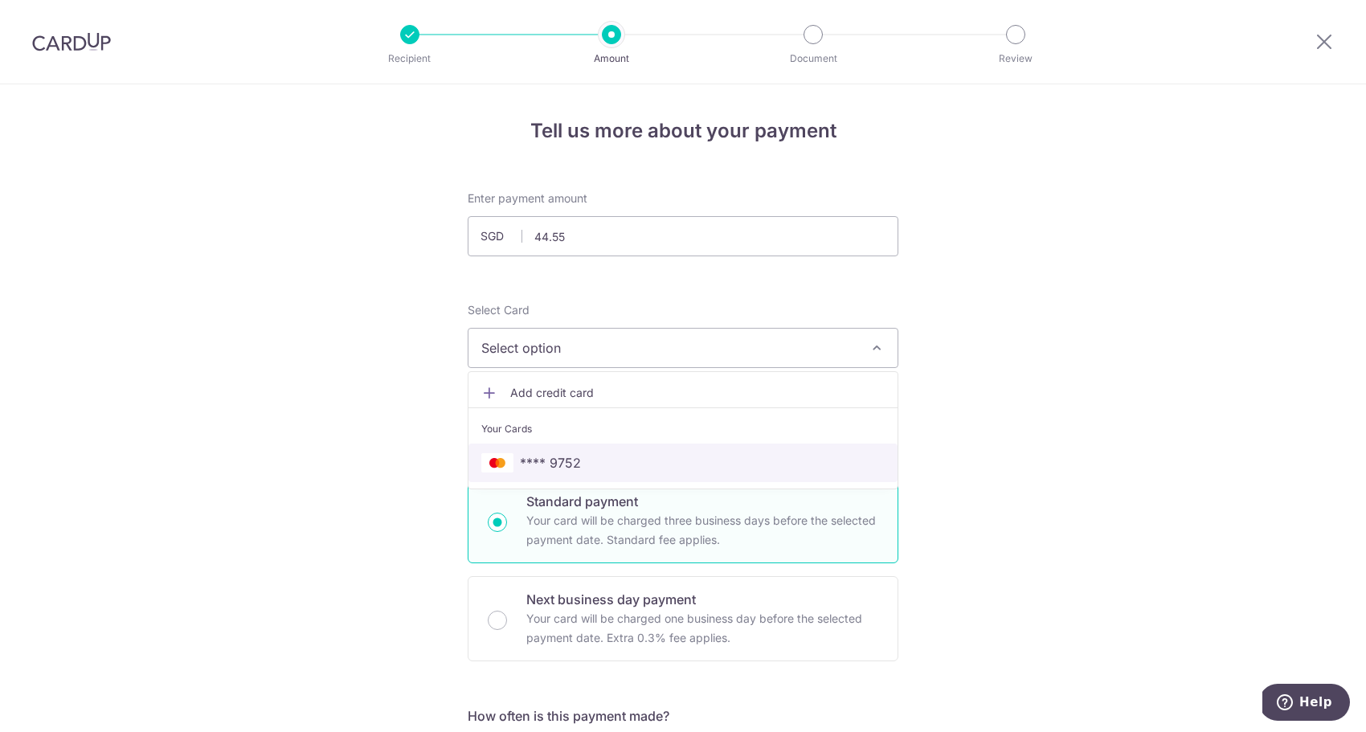
click at [601, 449] on link "**** 9752" at bounding box center [682, 462] width 429 height 39
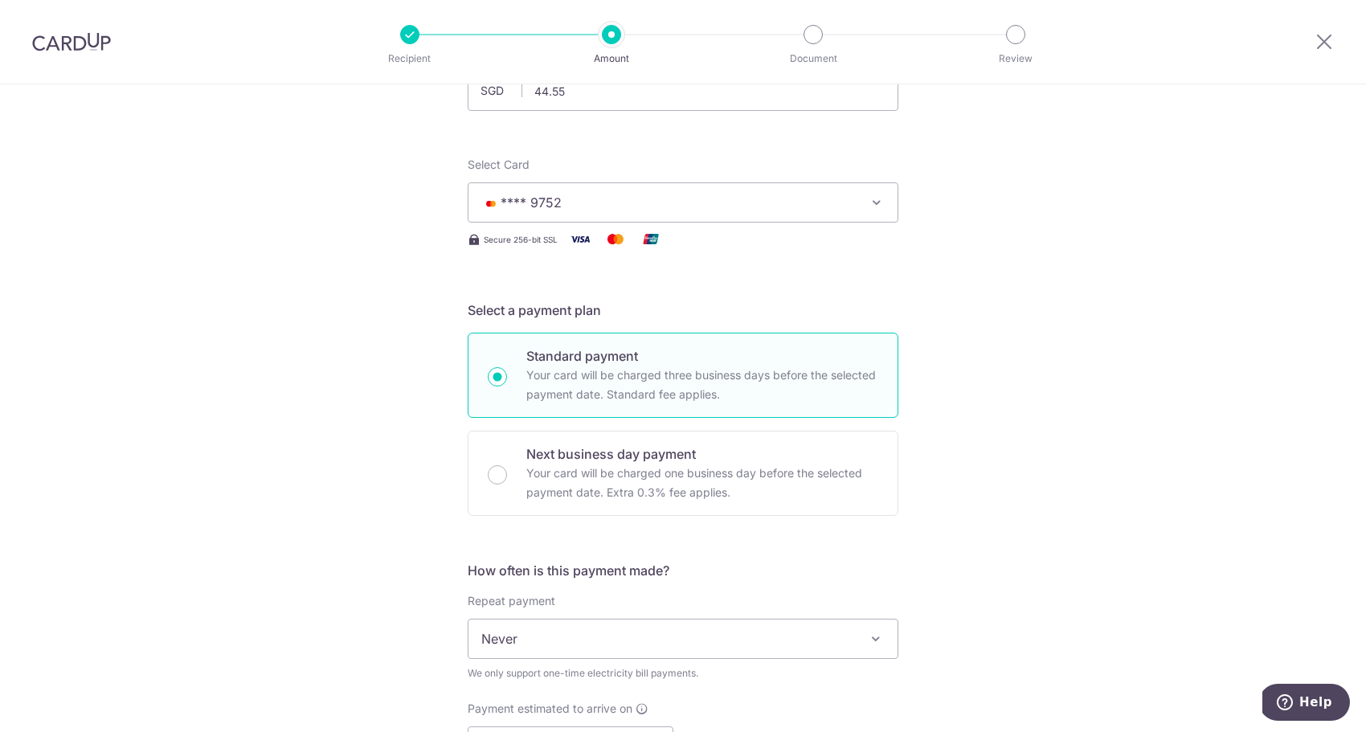
scroll to position [219, 0]
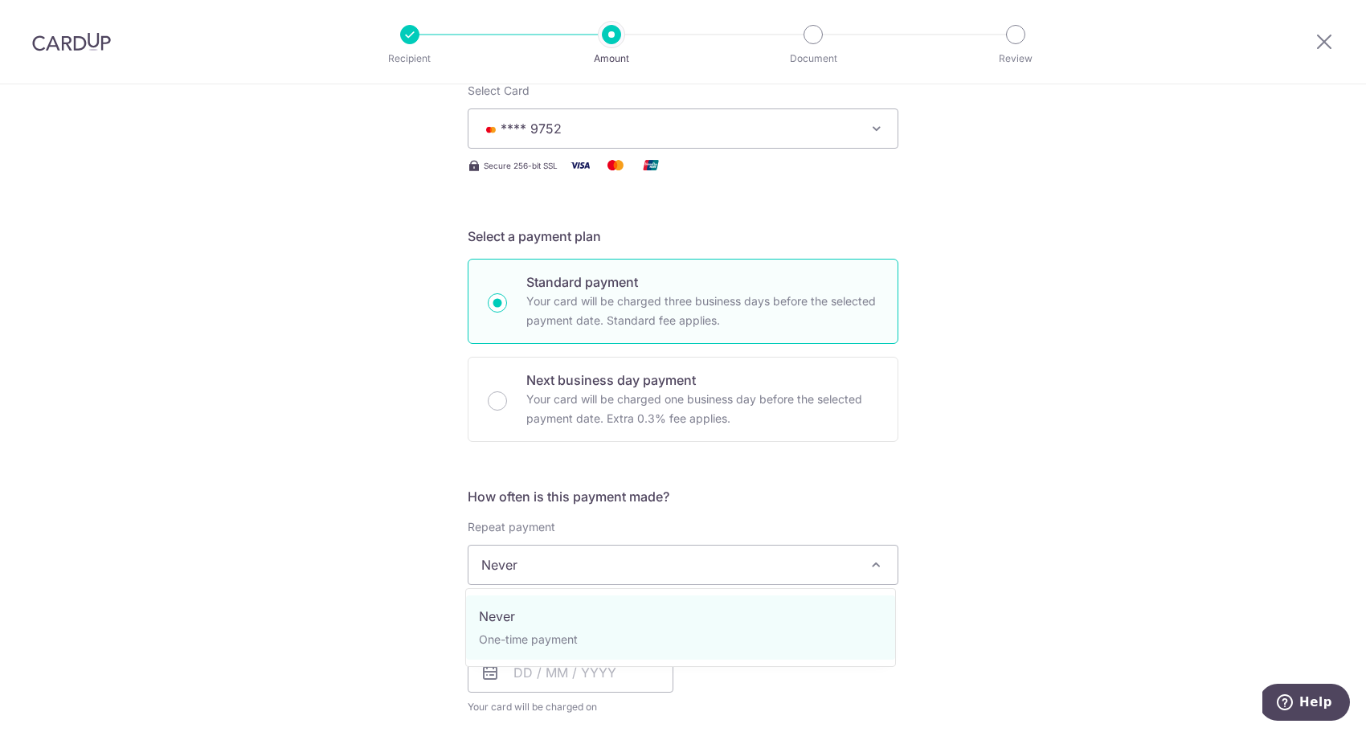
click at [570, 554] on span "Never" at bounding box center [682, 564] width 429 height 39
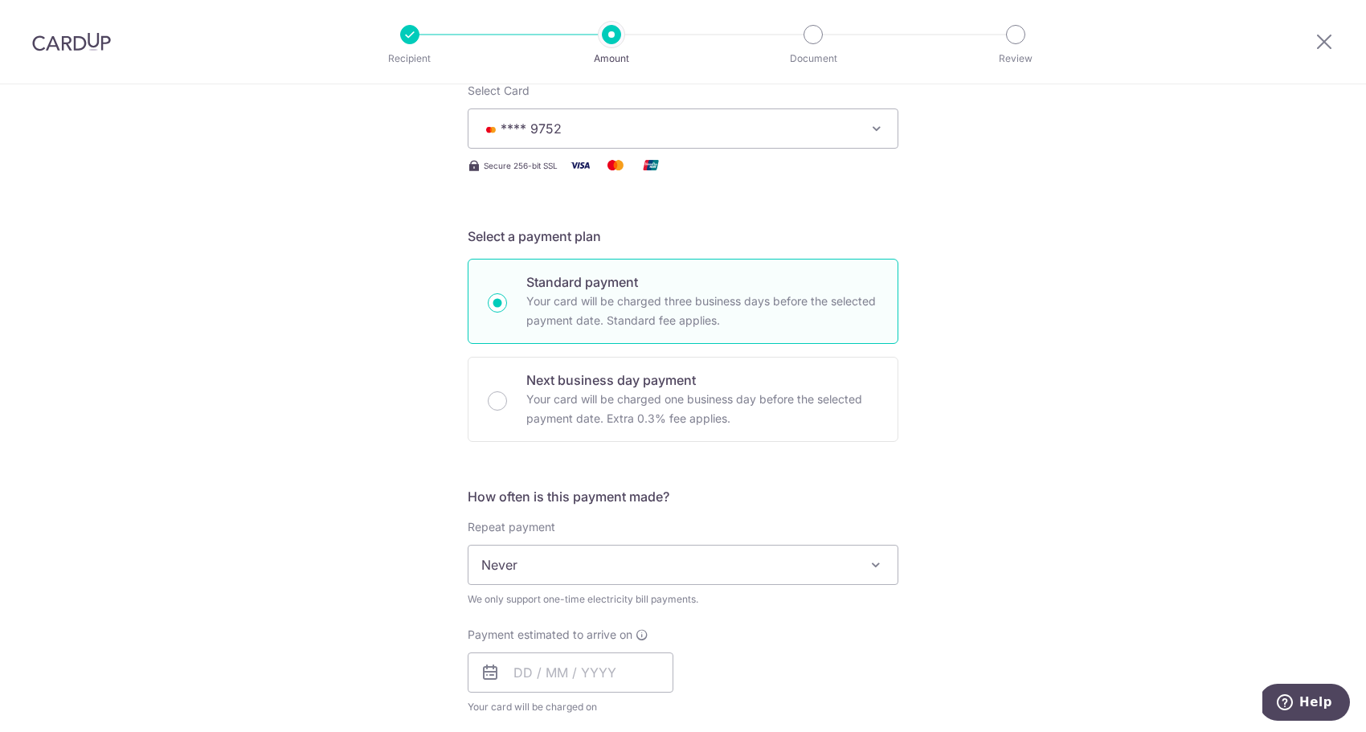
click at [341, 527] on div "Tell us more about your payment Enter payment amount SGD 44.55 44.55 Recipient …" at bounding box center [683, 636] width 1366 height 1542
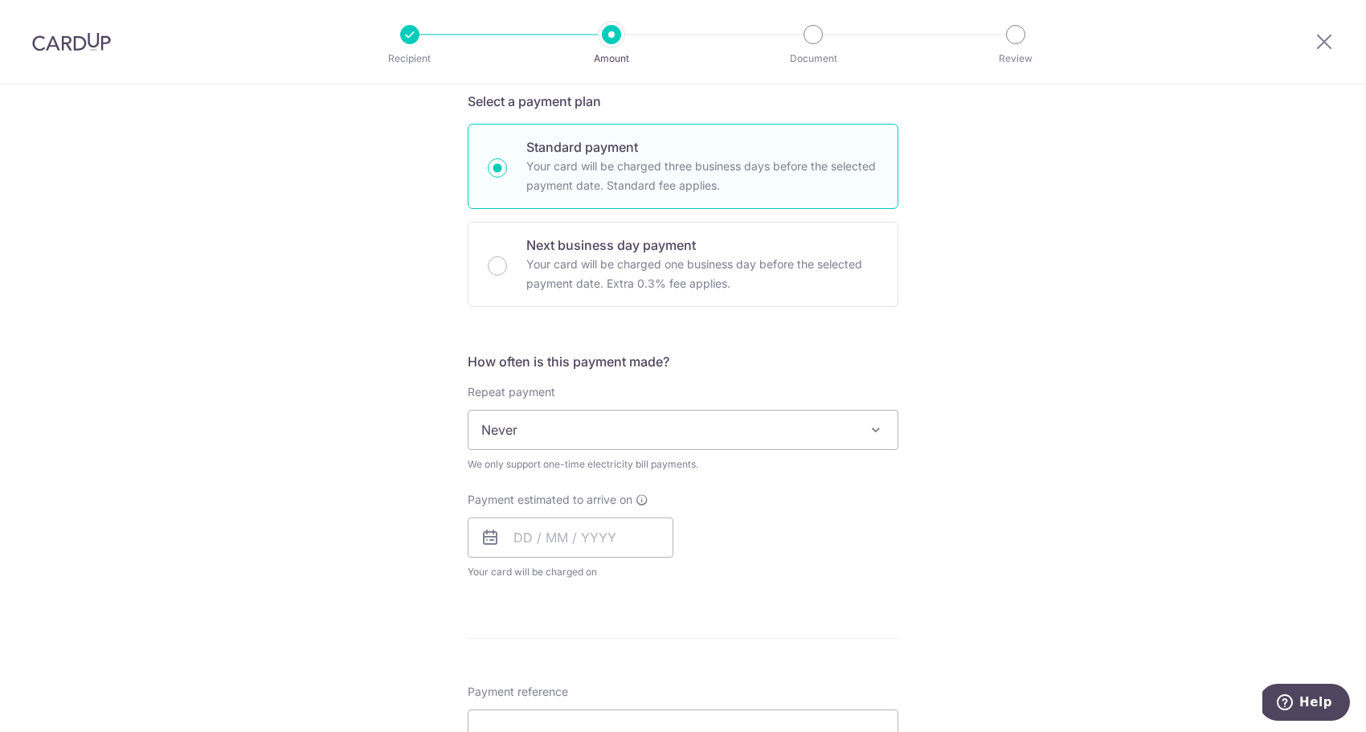
scroll to position [386, 0]
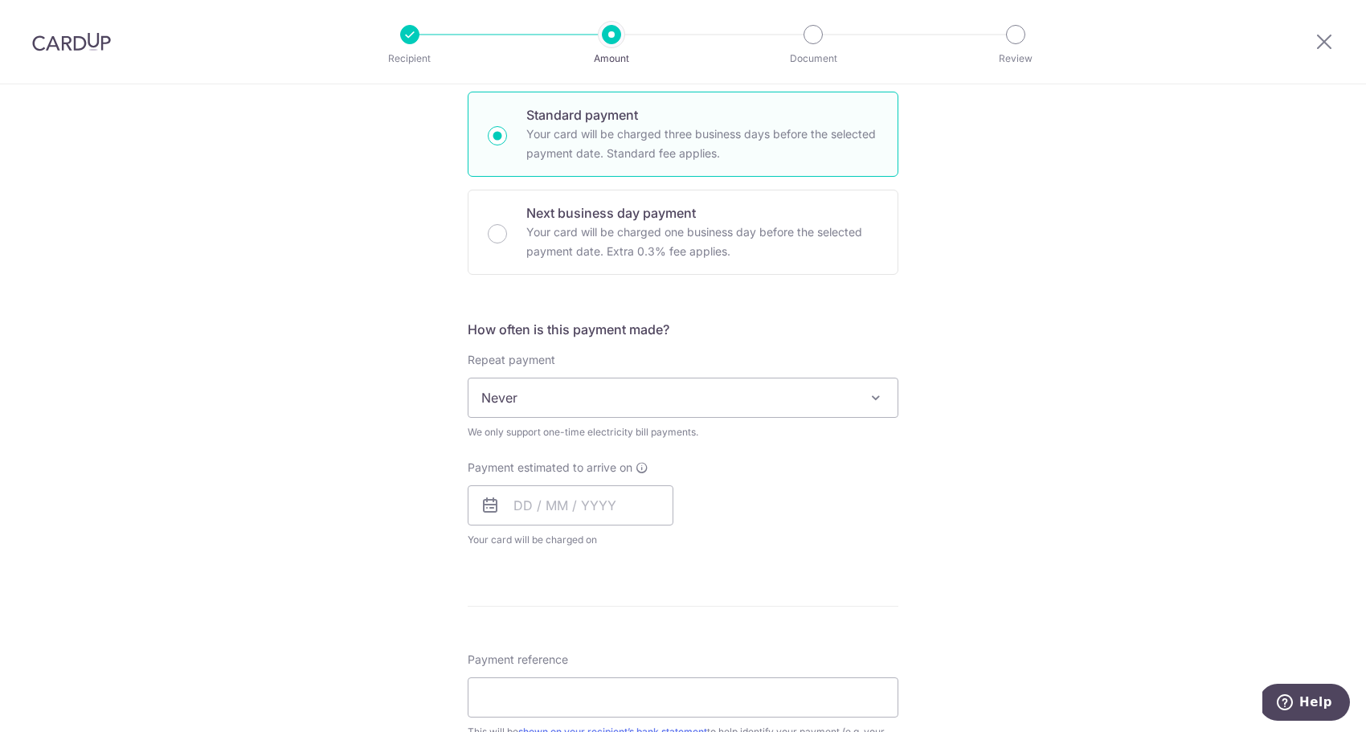
click at [561, 431] on div "We only support one-time electricity bill payments." at bounding box center [683, 432] width 431 height 16
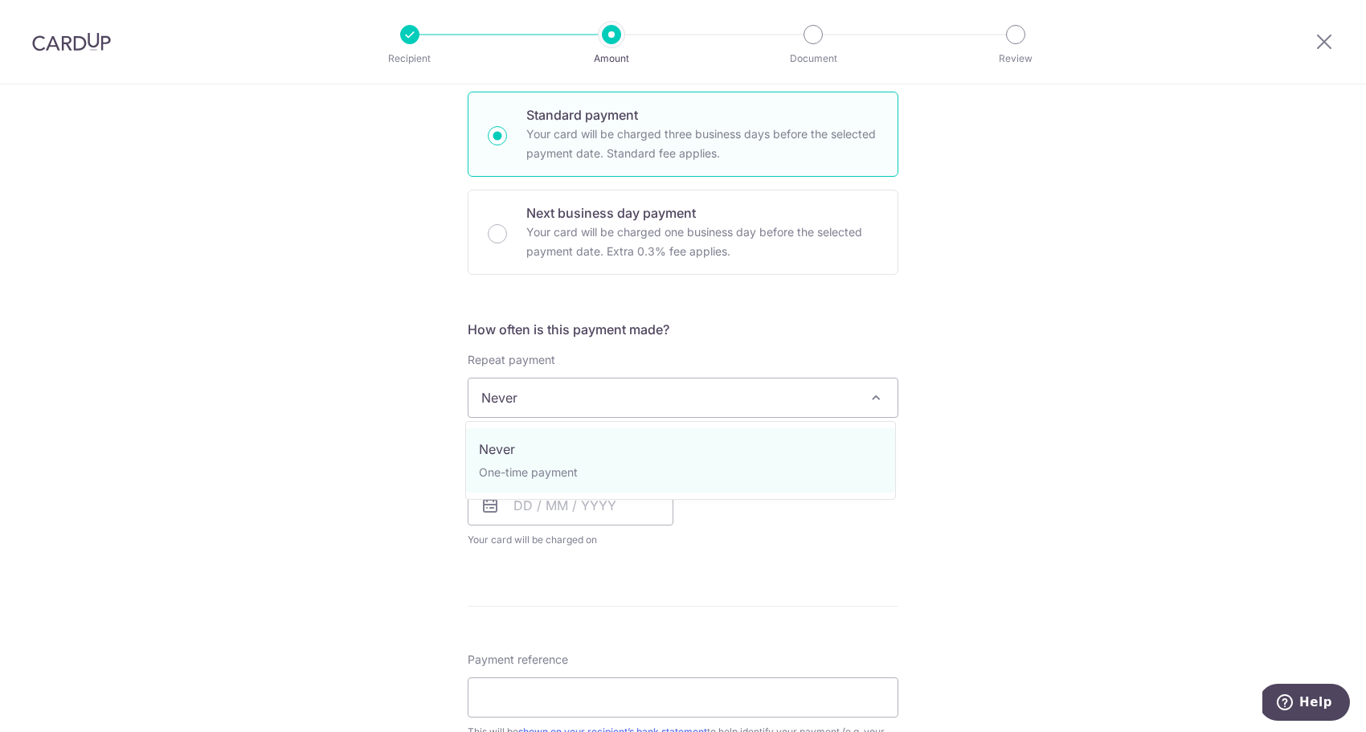
click at [586, 412] on span "Never" at bounding box center [682, 397] width 429 height 39
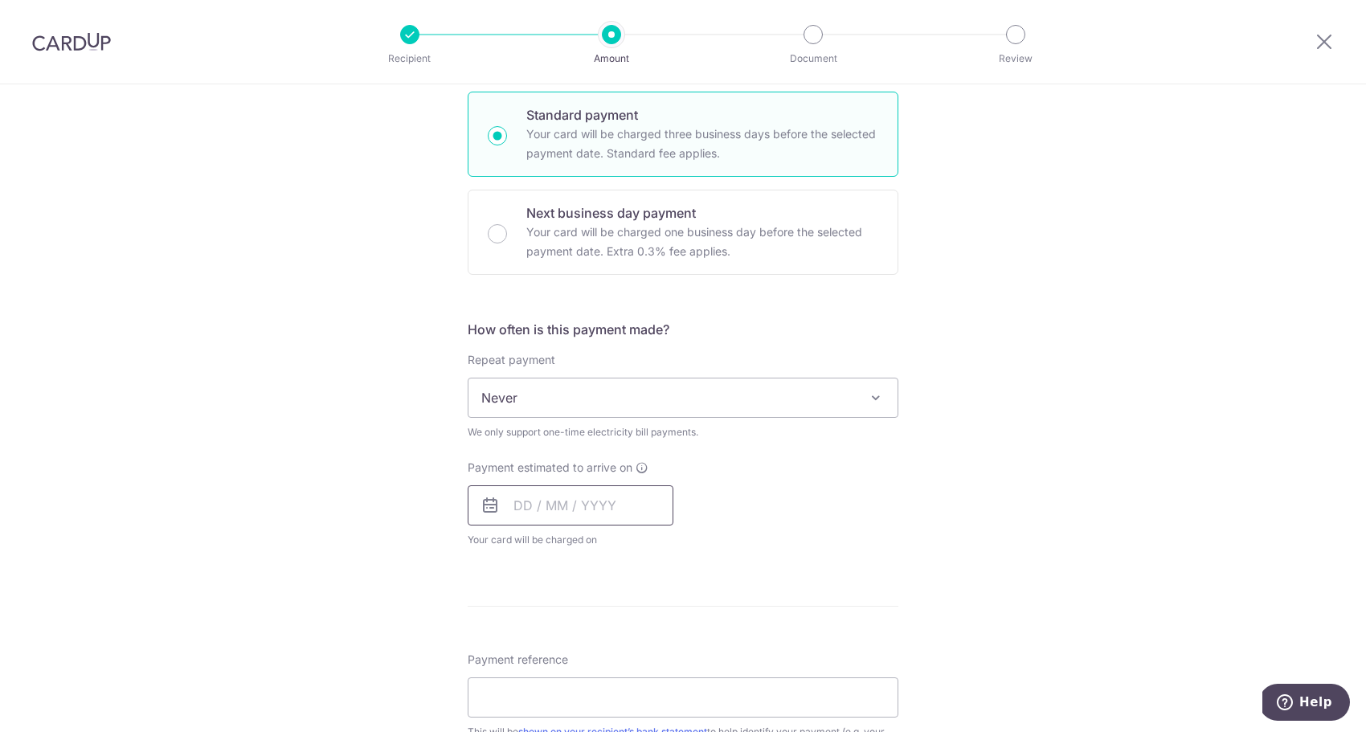
click at [519, 502] on input "text" at bounding box center [571, 505] width 206 height 40
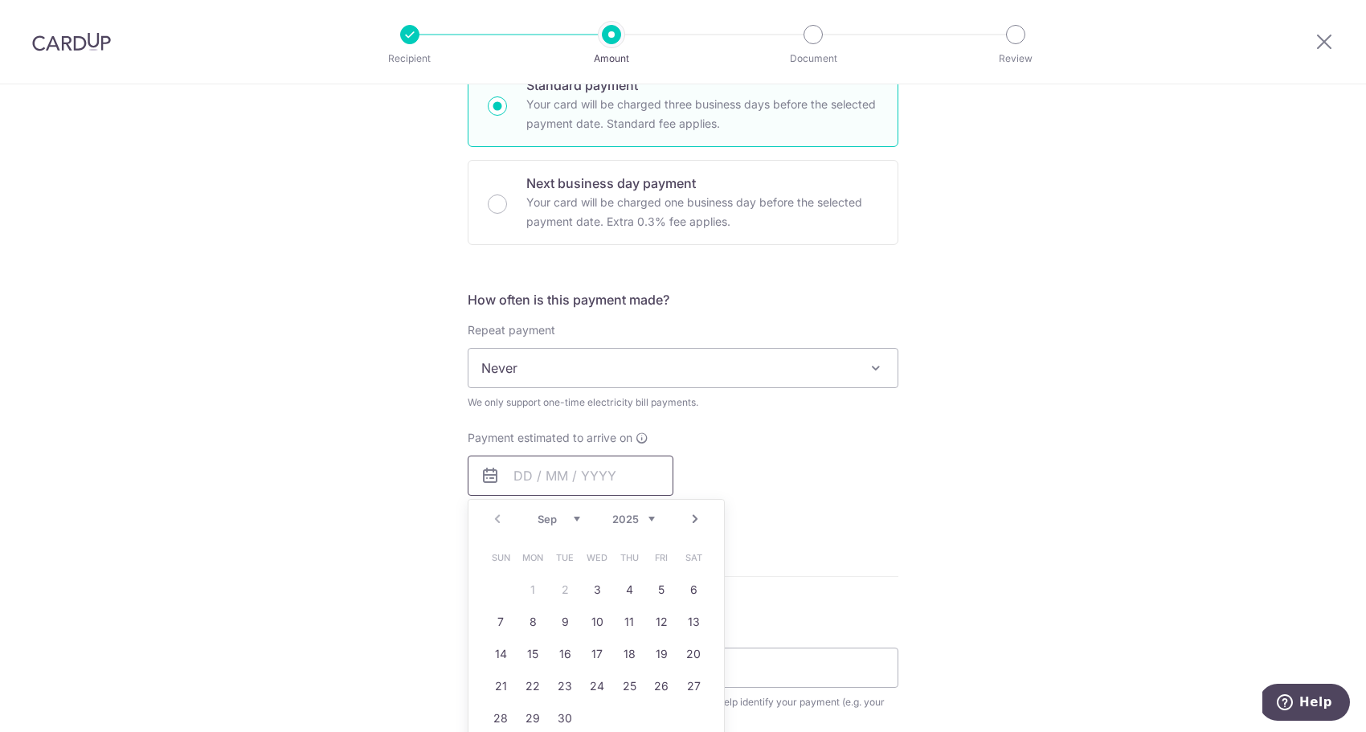
scroll to position [523, 0]
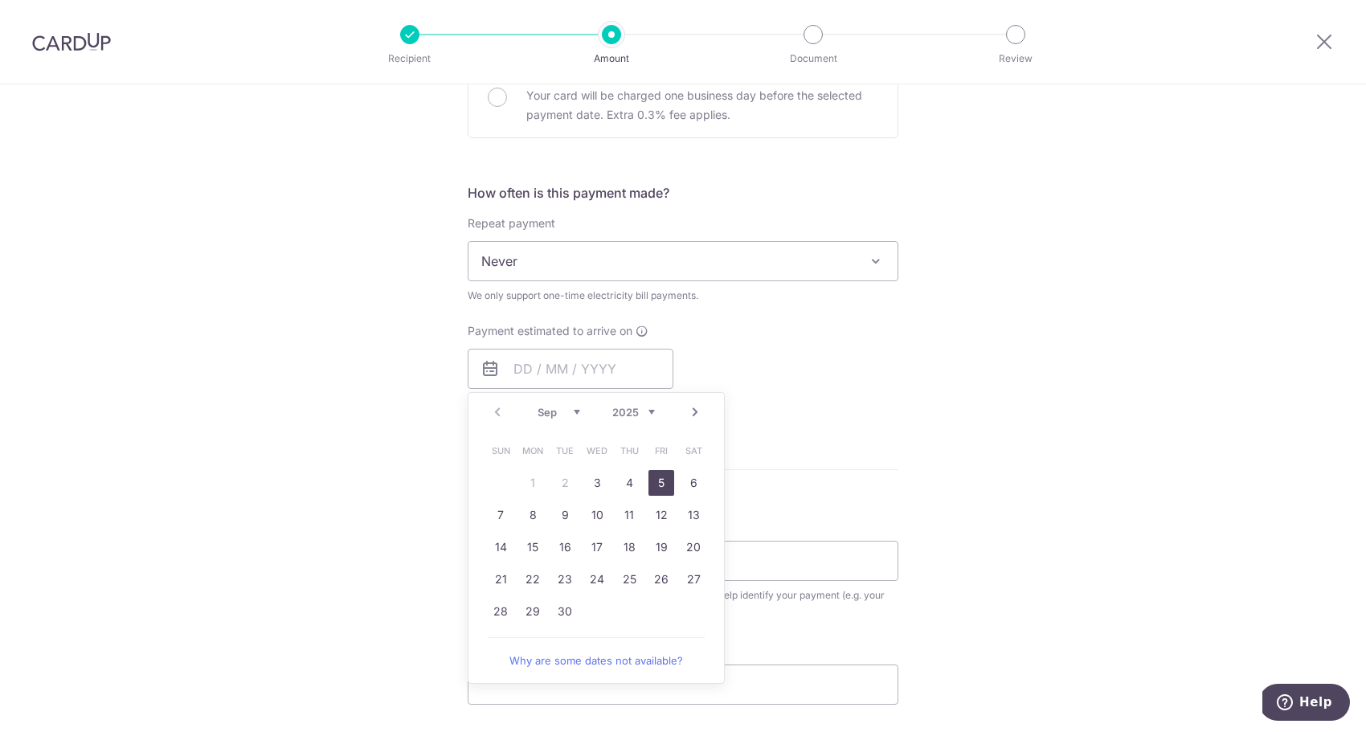
click at [664, 490] on link "5" at bounding box center [661, 483] width 26 height 26
type input "05/09/2025"
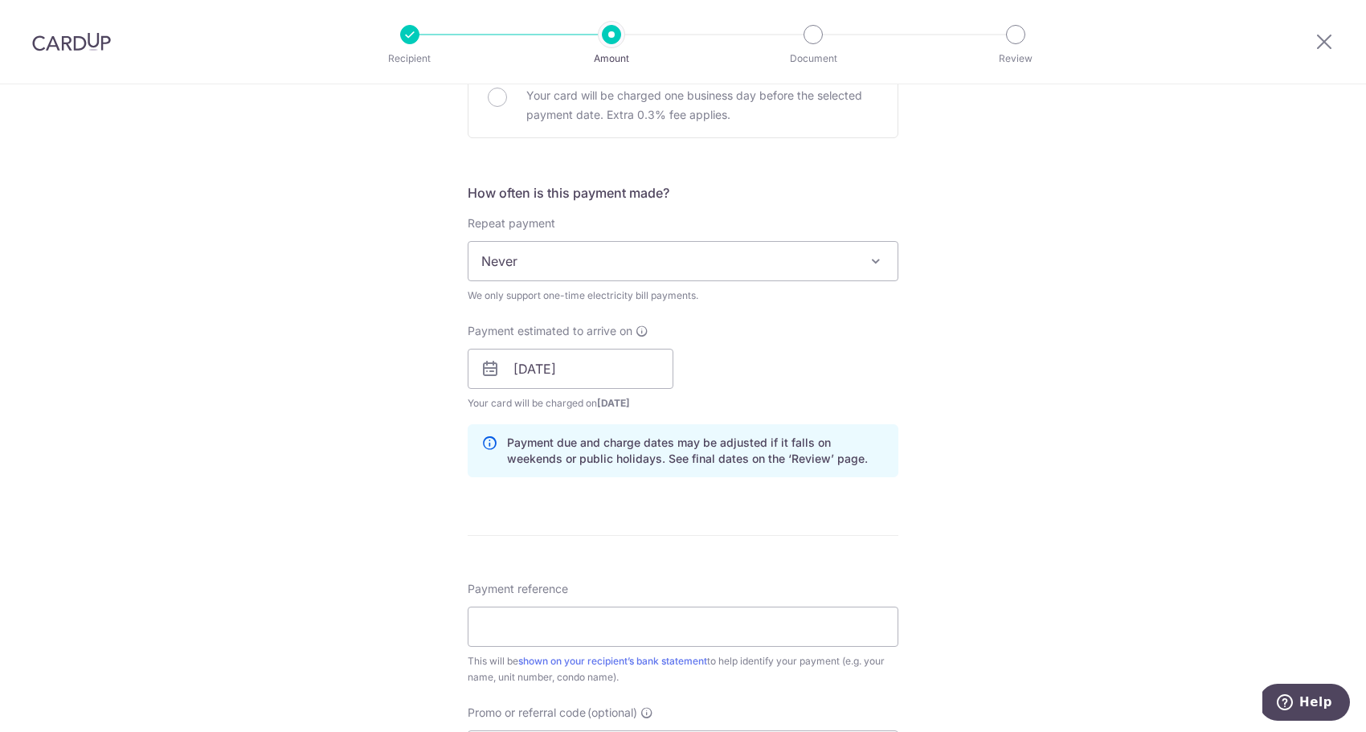
click at [557, 568] on form "Enter payment amount SGD 44.55 44.55 Recipient added successfully! Select Card …" at bounding box center [683, 380] width 431 height 1426
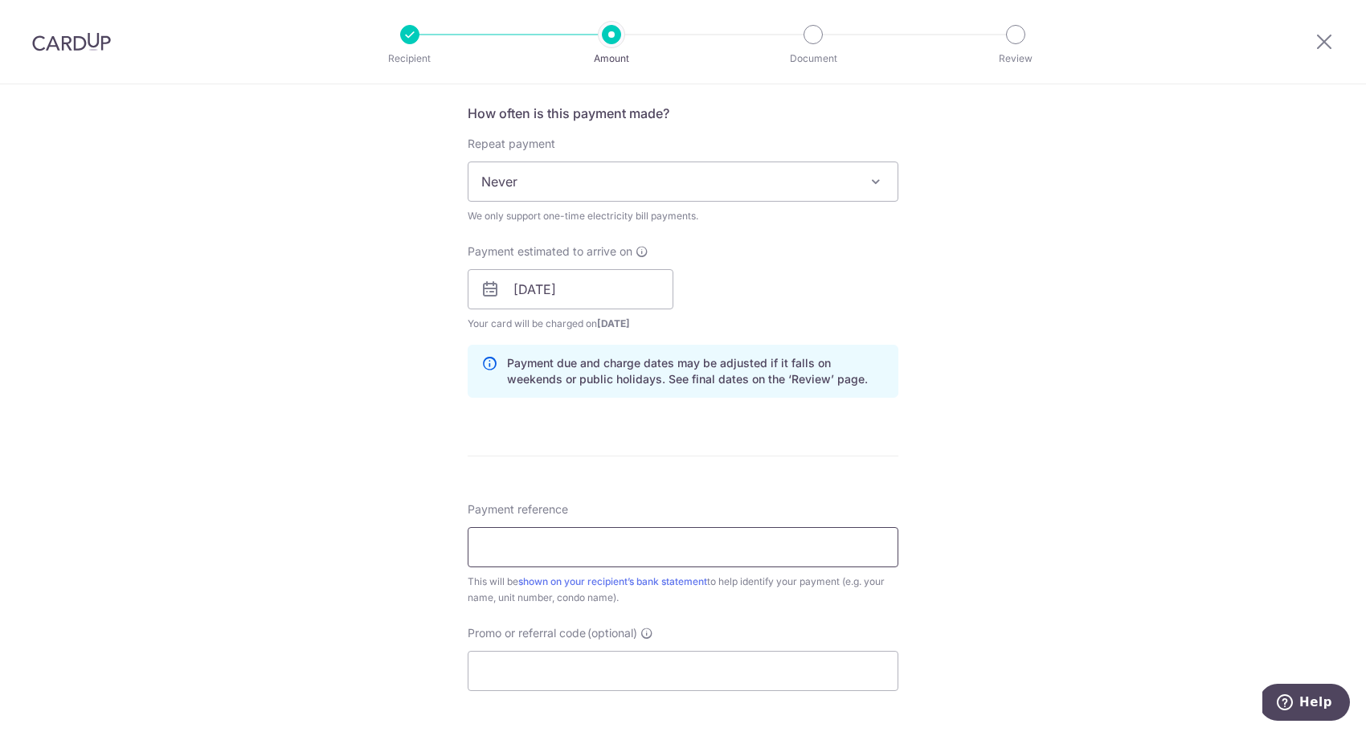
click at [549, 543] on input "Payment reference" at bounding box center [683, 547] width 431 height 40
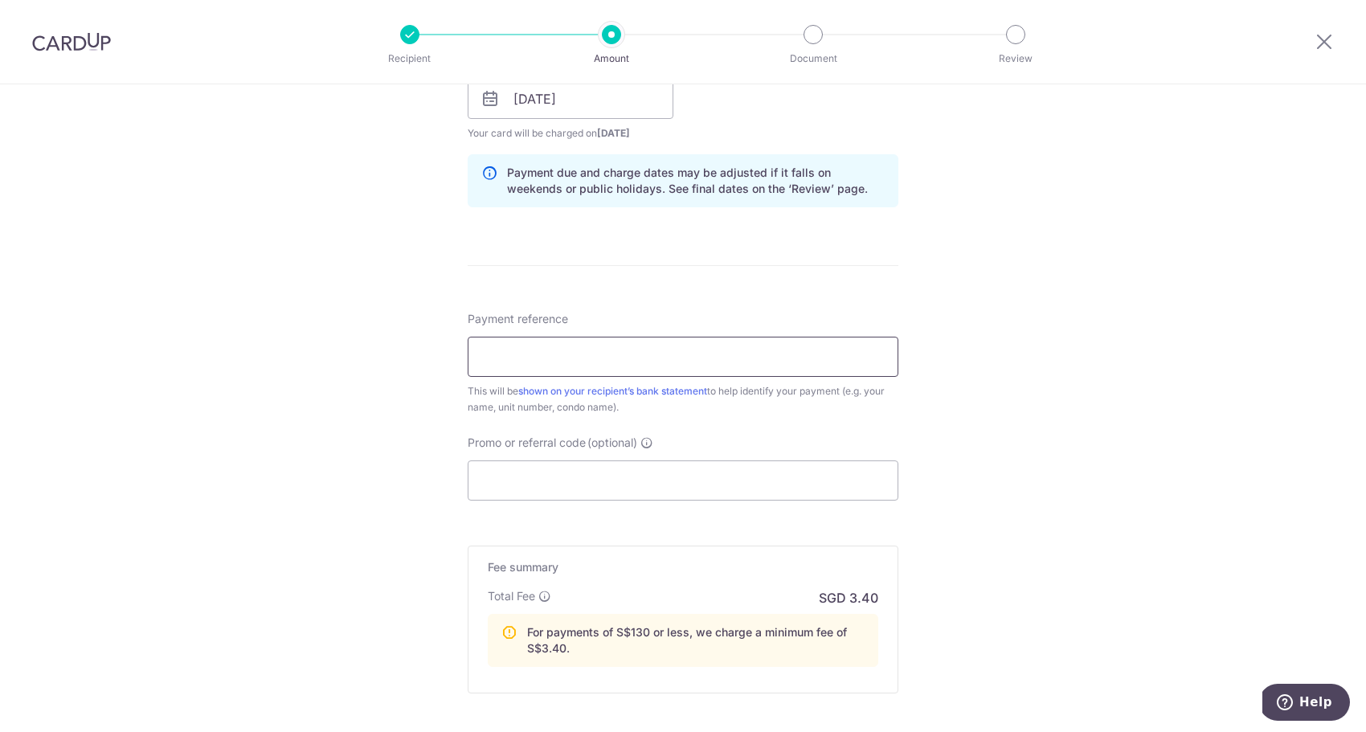
scroll to position [782, 0]
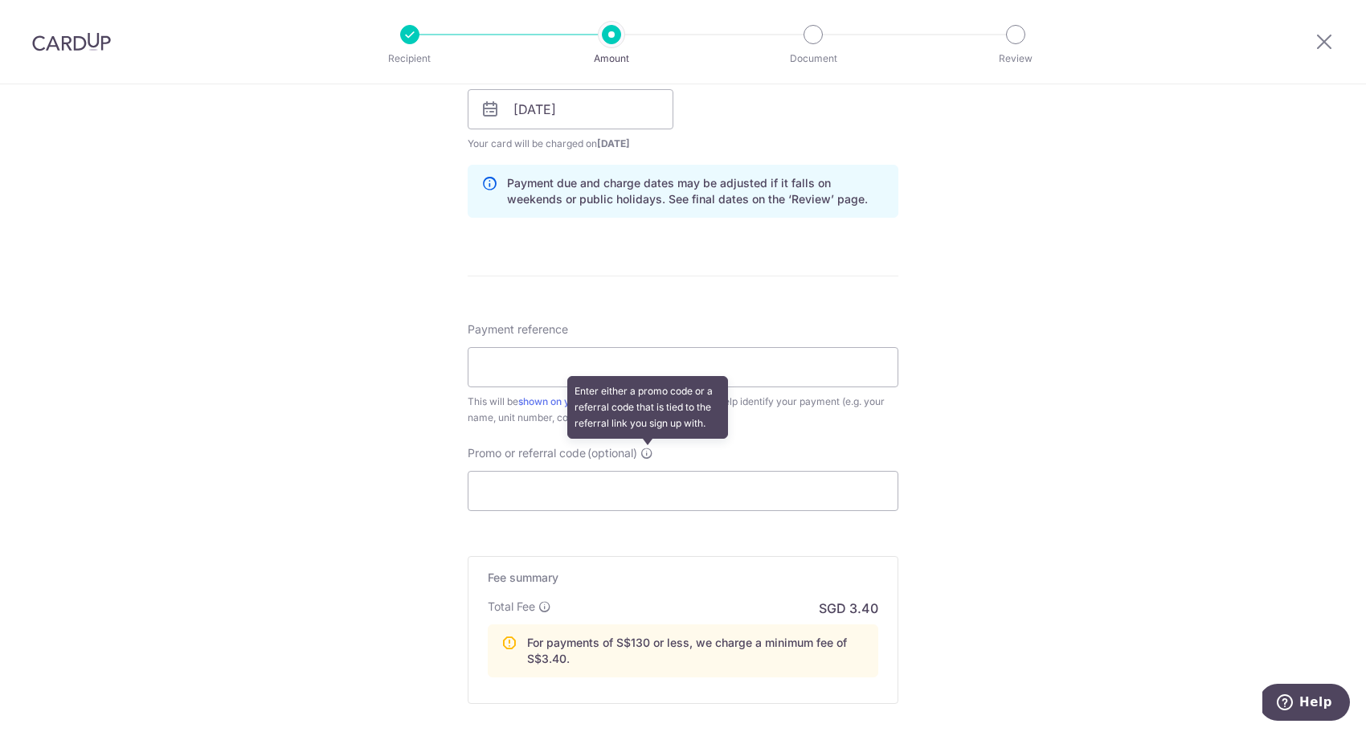
click at [644, 452] on icon at bounding box center [646, 453] width 13 height 13
click at [644, 471] on input "Promo or referral code (optional) Enter either a promo code or a referral code …" at bounding box center [683, 491] width 431 height 40
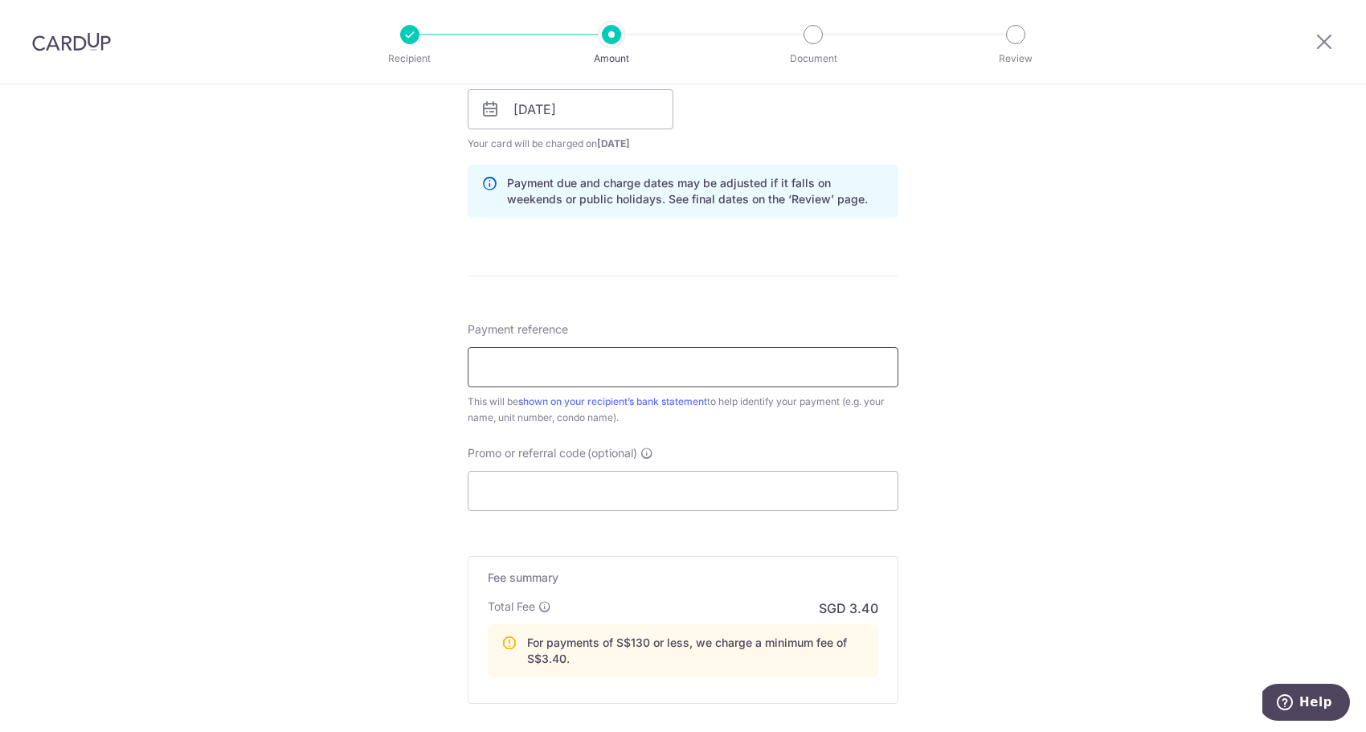
click at [548, 379] on input "Payment reference" at bounding box center [683, 367] width 431 height 40
click at [627, 364] on input "Payment reference" at bounding box center [683, 367] width 431 height 40
paste input "7515600862"
type input "7515600862"
click at [539, 495] on input "Promo or referral code (optional)" at bounding box center [683, 491] width 431 height 40
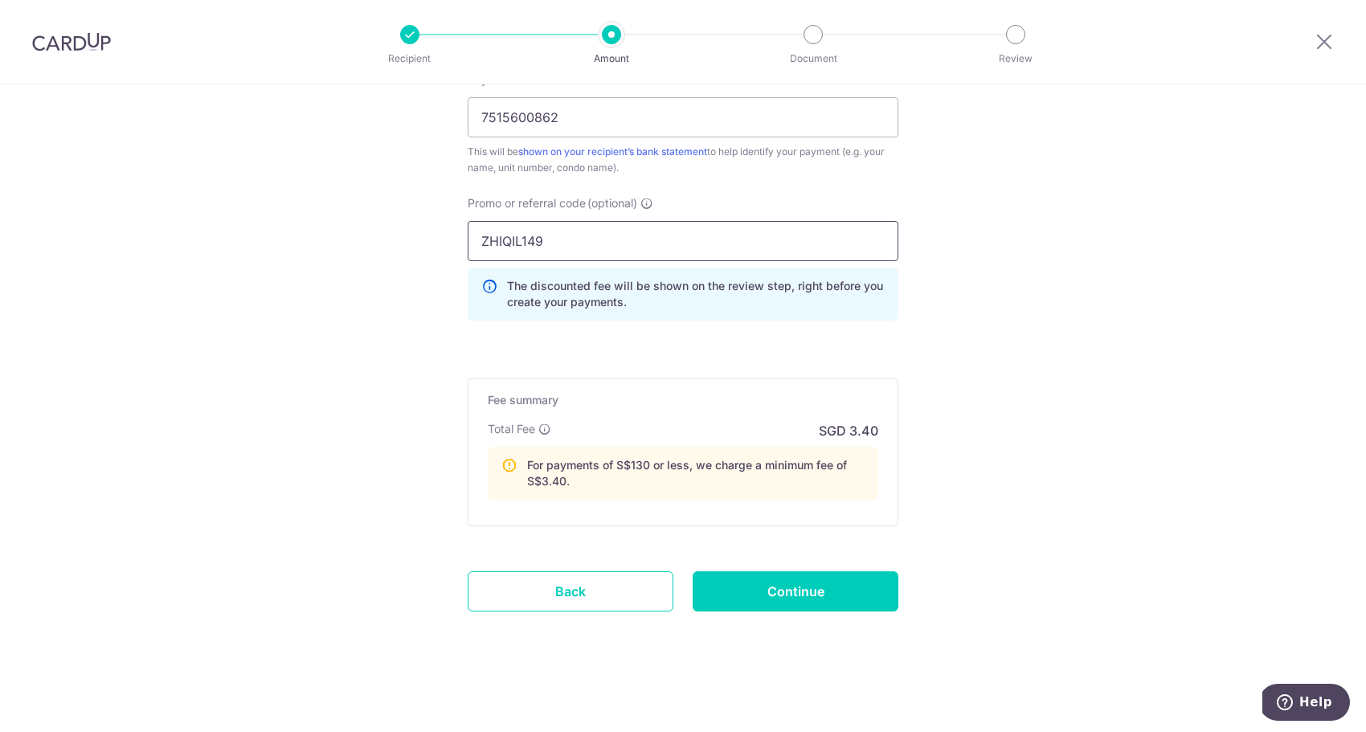
scroll to position [1032, 0]
type input "ZHIQIL149"
click at [823, 603] on input "Continue" at bounding box center [795, 591] width 206 height 40
type input "Create Schedule"
click at [823, 603] on div "Create Schedule" at bounding box center [795, 591] width 225 height 40
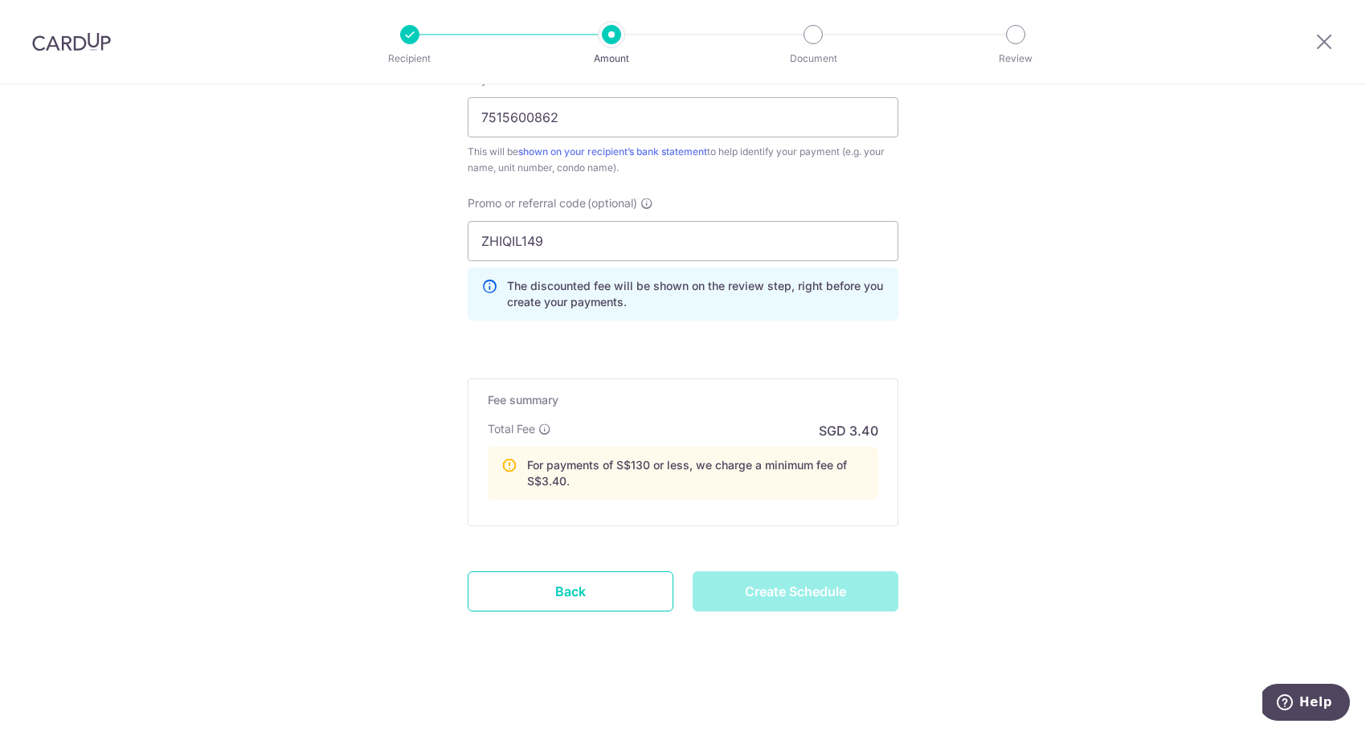
click at [820, 590] on div "Create Schedule" at bounding box center [795, 591] width 225 height 40
click at [754, 611] on div "Create Schedule" at bounding box center [795, 591] width 225 height 40
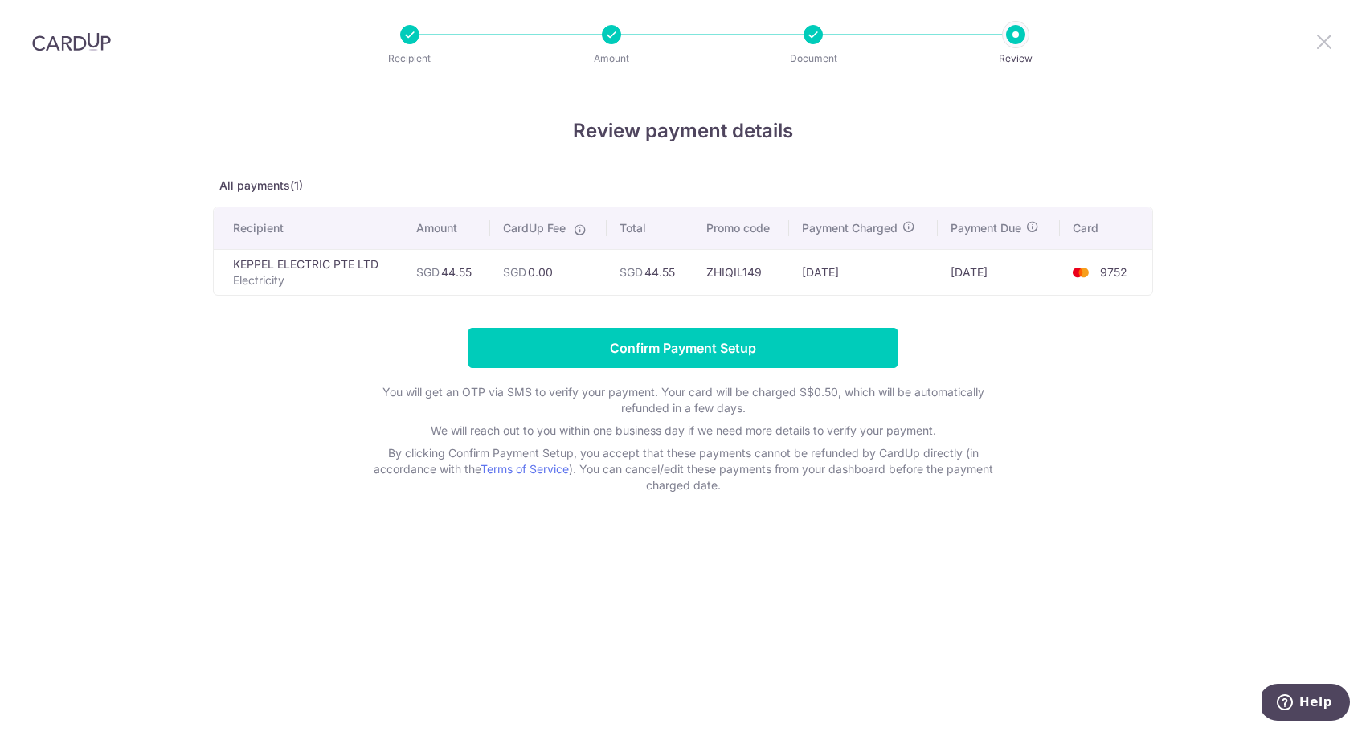
click at [1316, 43] on icon at bounding box center [1323, 41] width 19 height 20
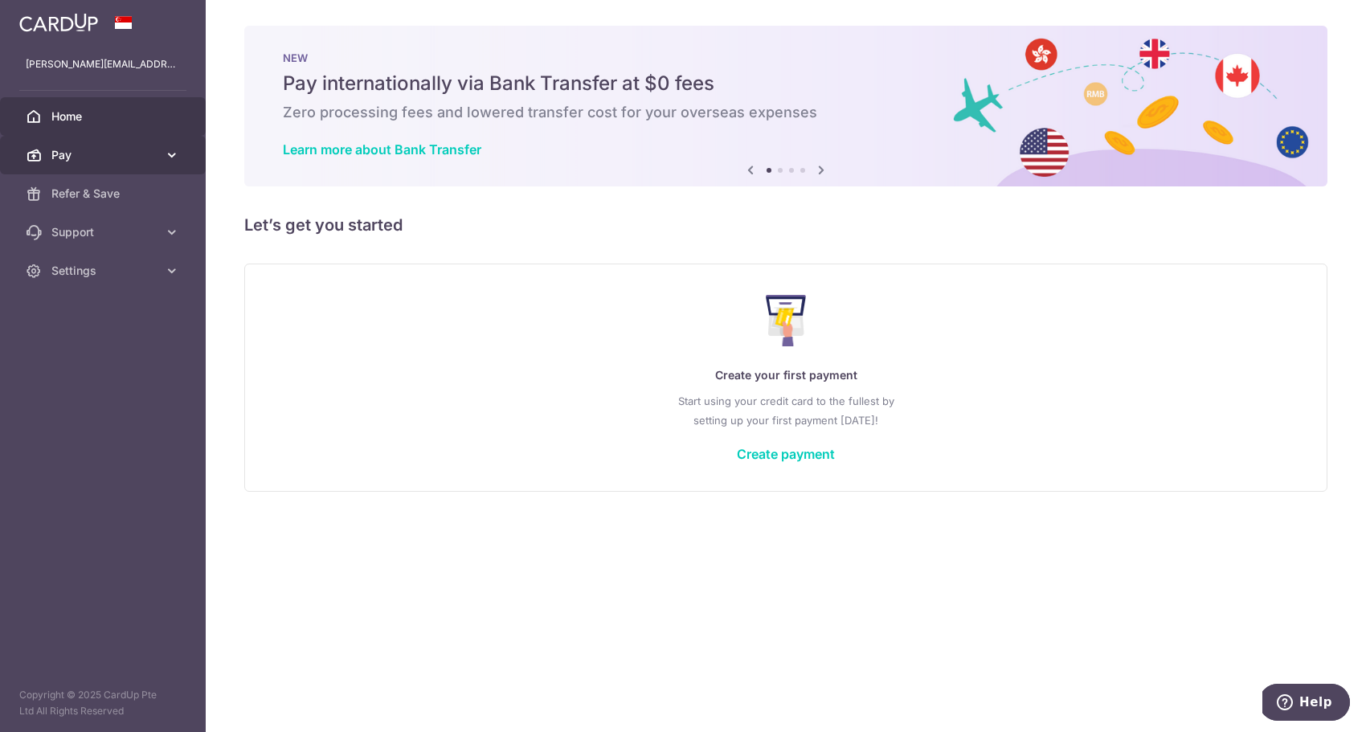
click at [88, 152] on span "Pay" at bounding box center [104, 155] width 106 height 16
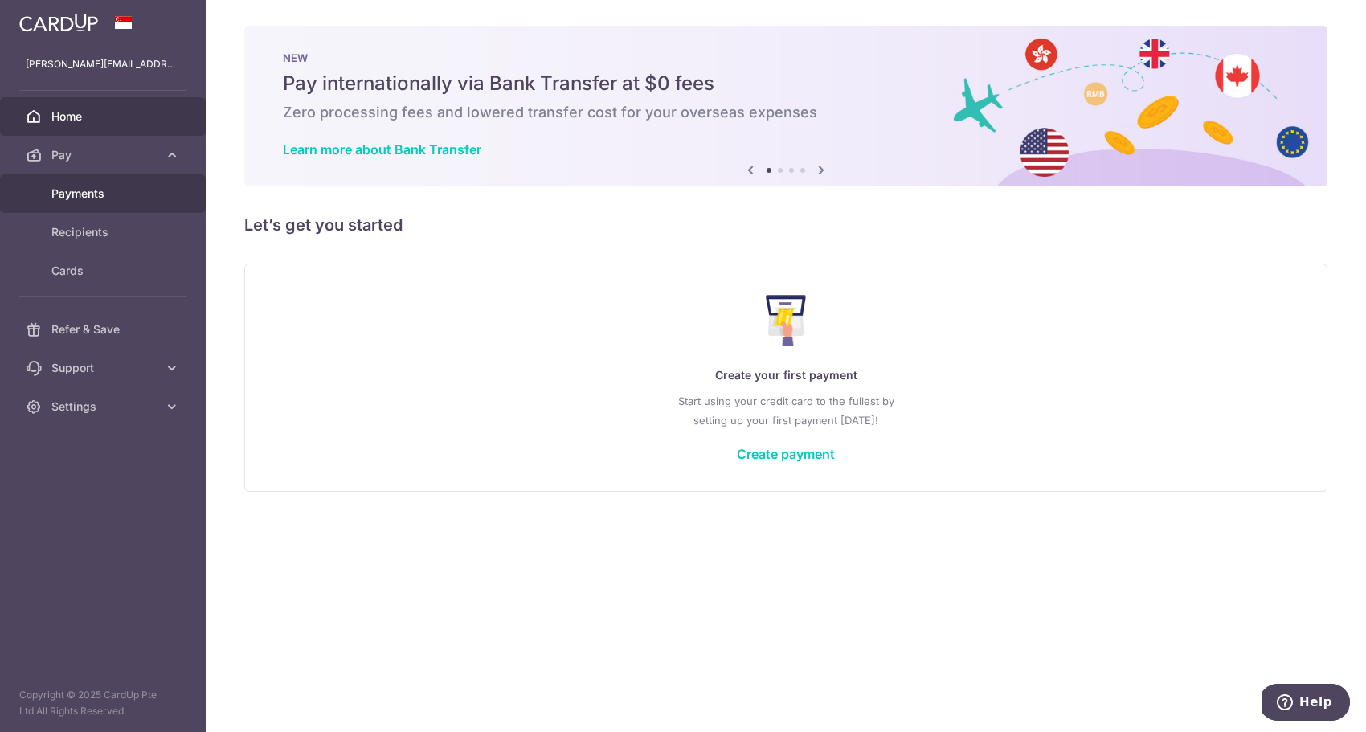
click at [71, 200] on span "Payments" at bounding box center [104, 194] width 106 height 16
